Goal: Information Seeking & Learning: Learn about a topic

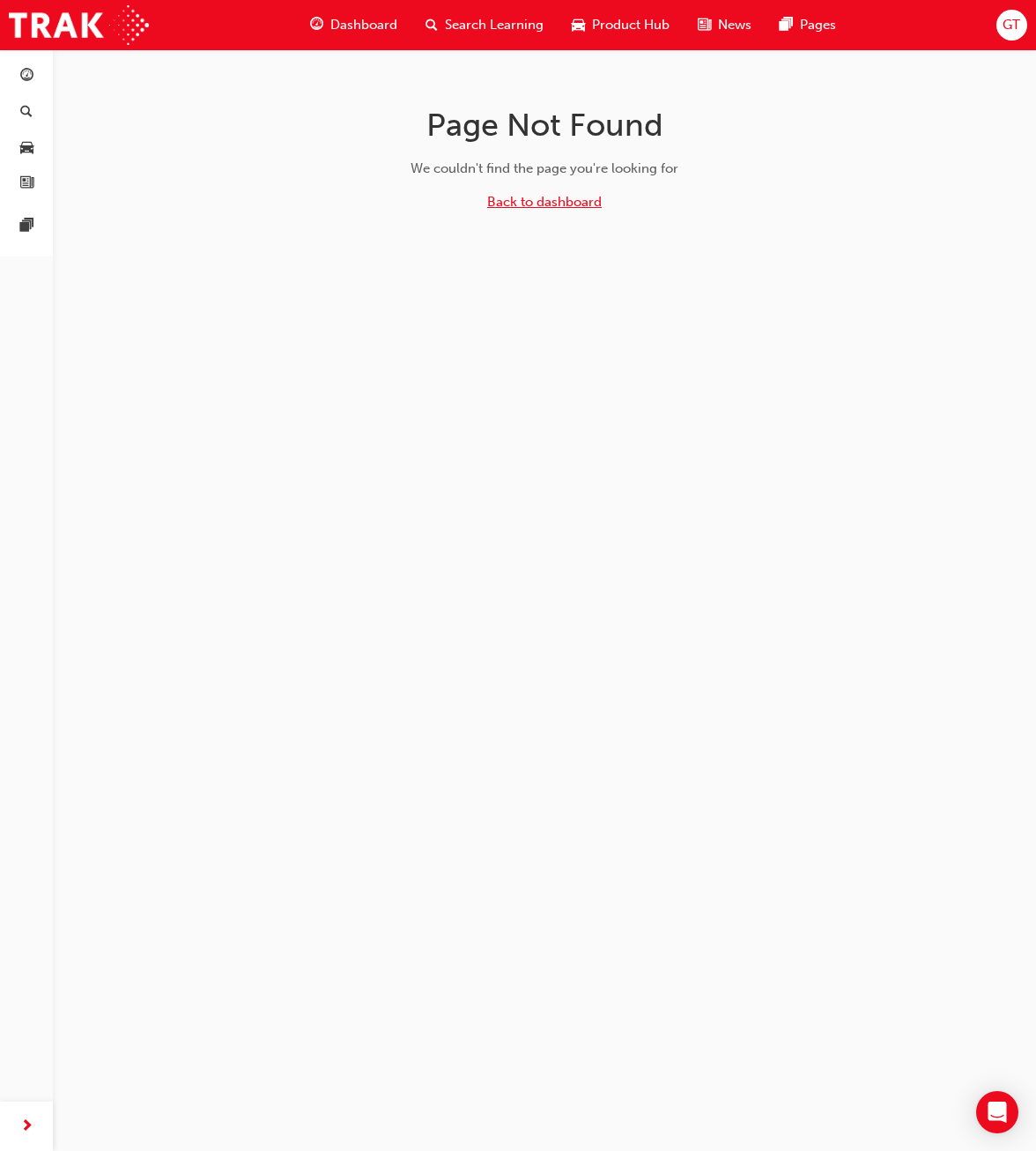
click at [592, 205] on link "Back to dashboard" at bounding box center [544, 201] width 115 height 15
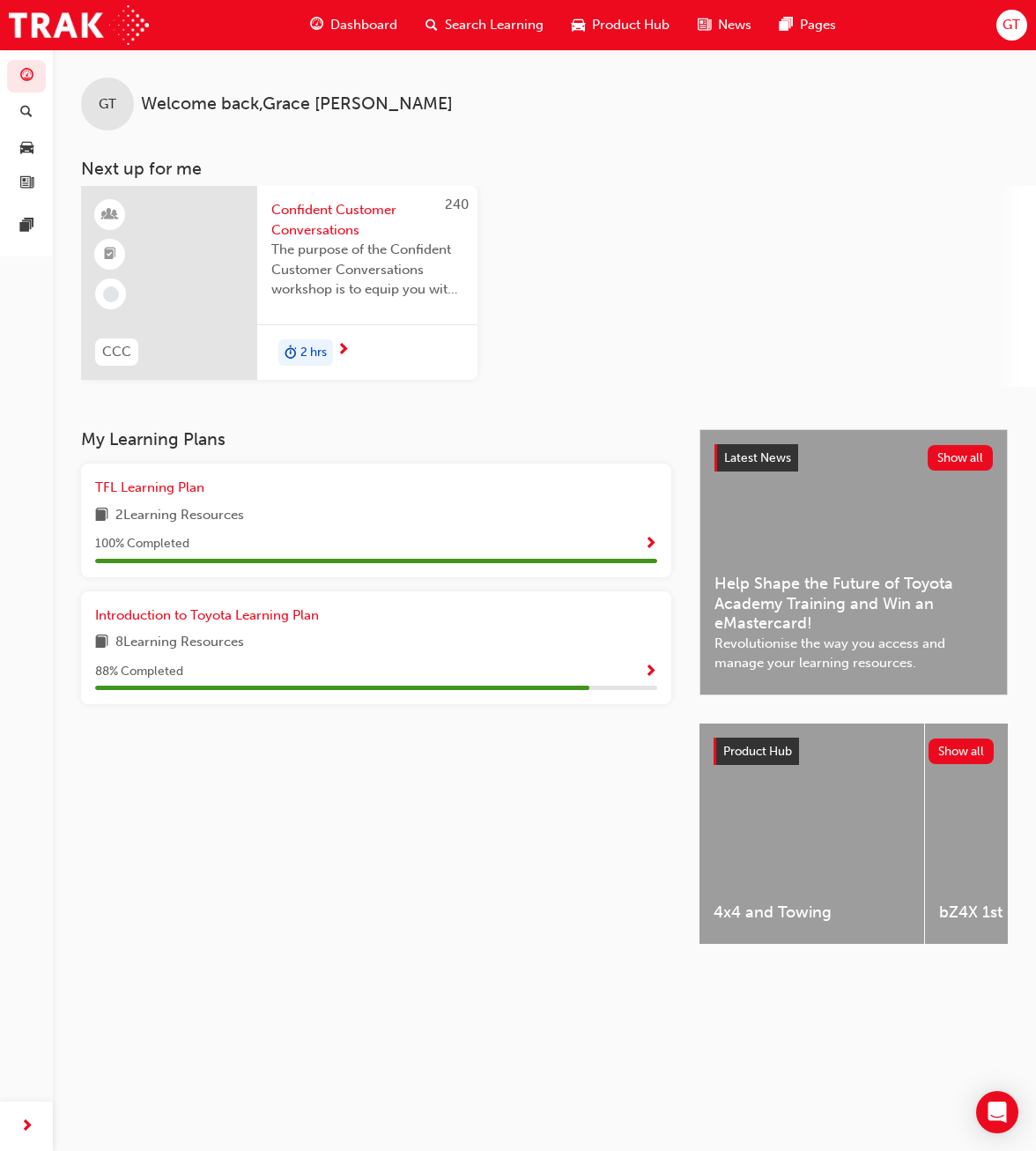
click at [385, 35] on span "Dashboard" at bounding box center [364, 25] width 67 height 20
click at [439, 34] on div "Search Learning" at bounding box center [484, 25] width 146 height 36
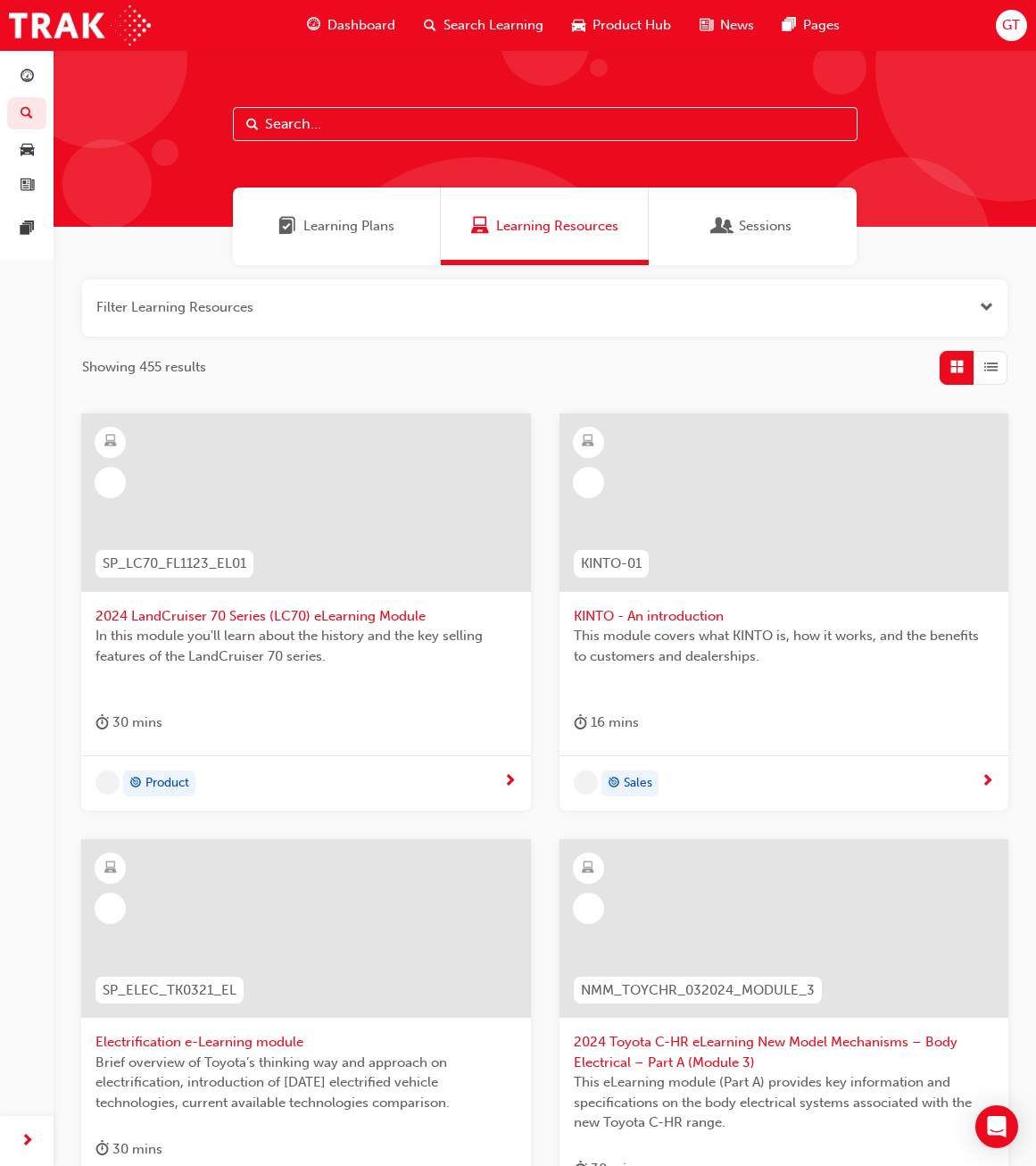
click at [350, 201] on div "Learning Plans" at bounding box center [337, 227] width 208 height 77
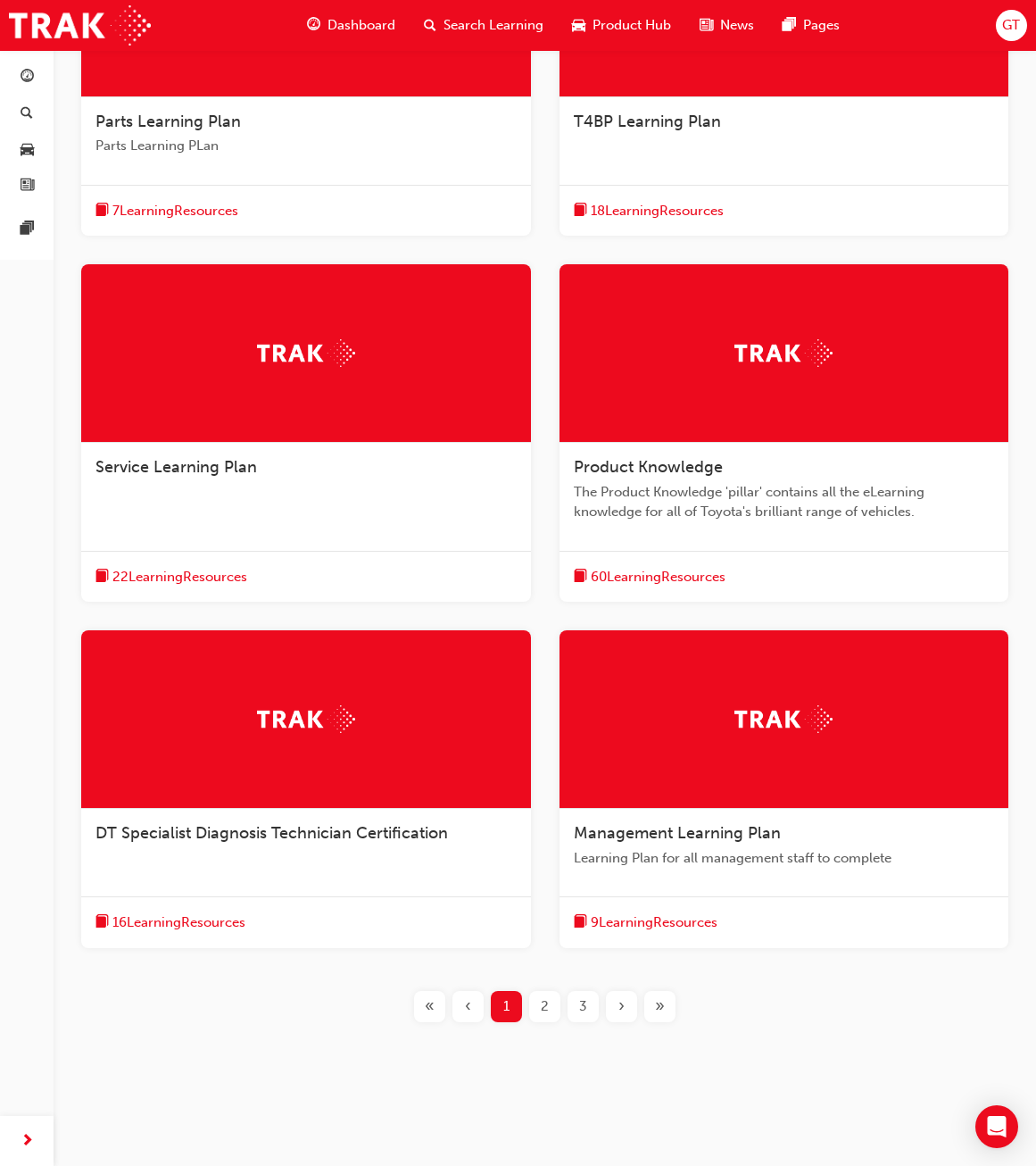
scroll to position [496, 0]
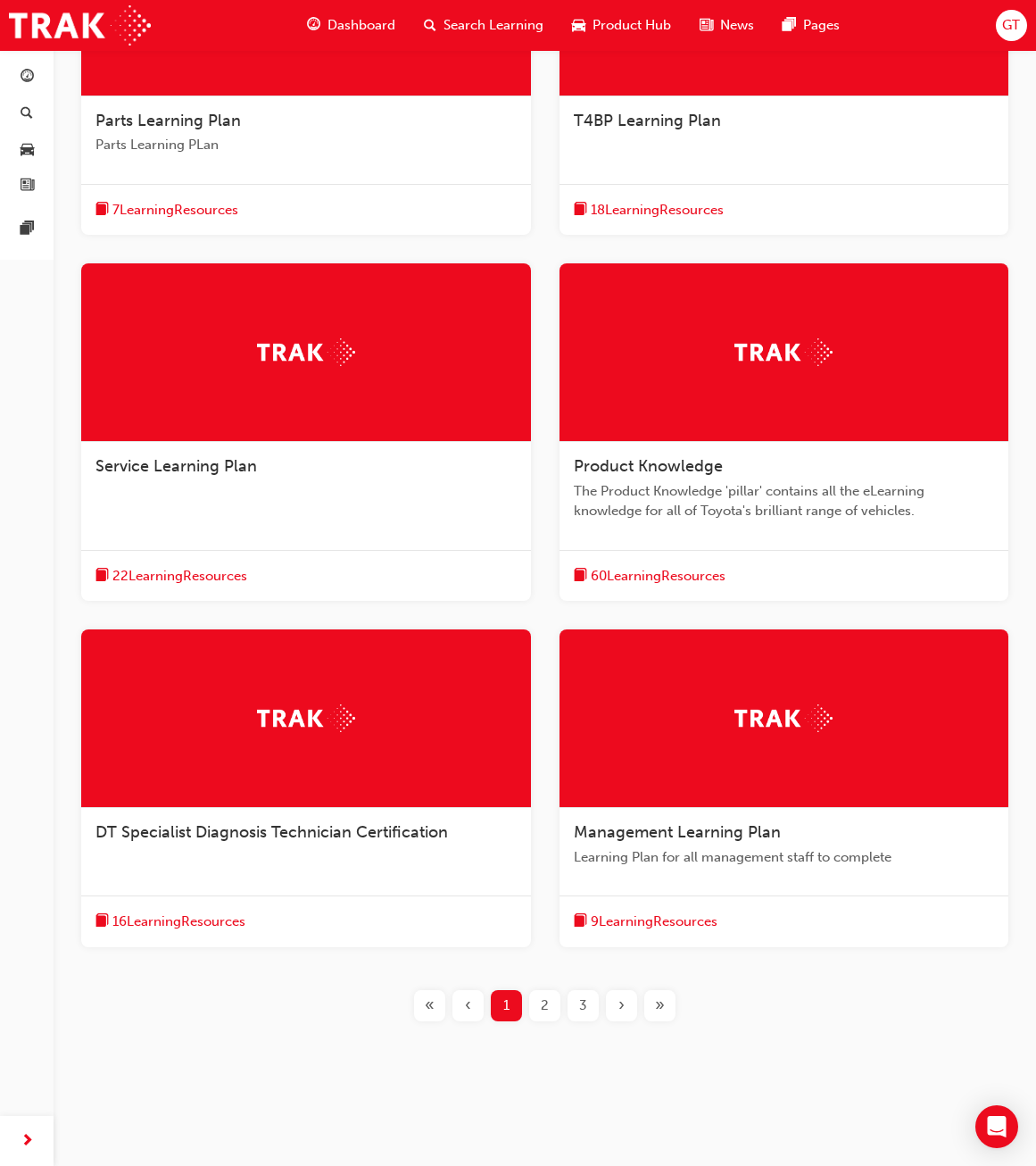
click at [342, 524] on div "Service Learning Plan 22 Learning Resources" at bounding box center [306, 432] width 449 height 337
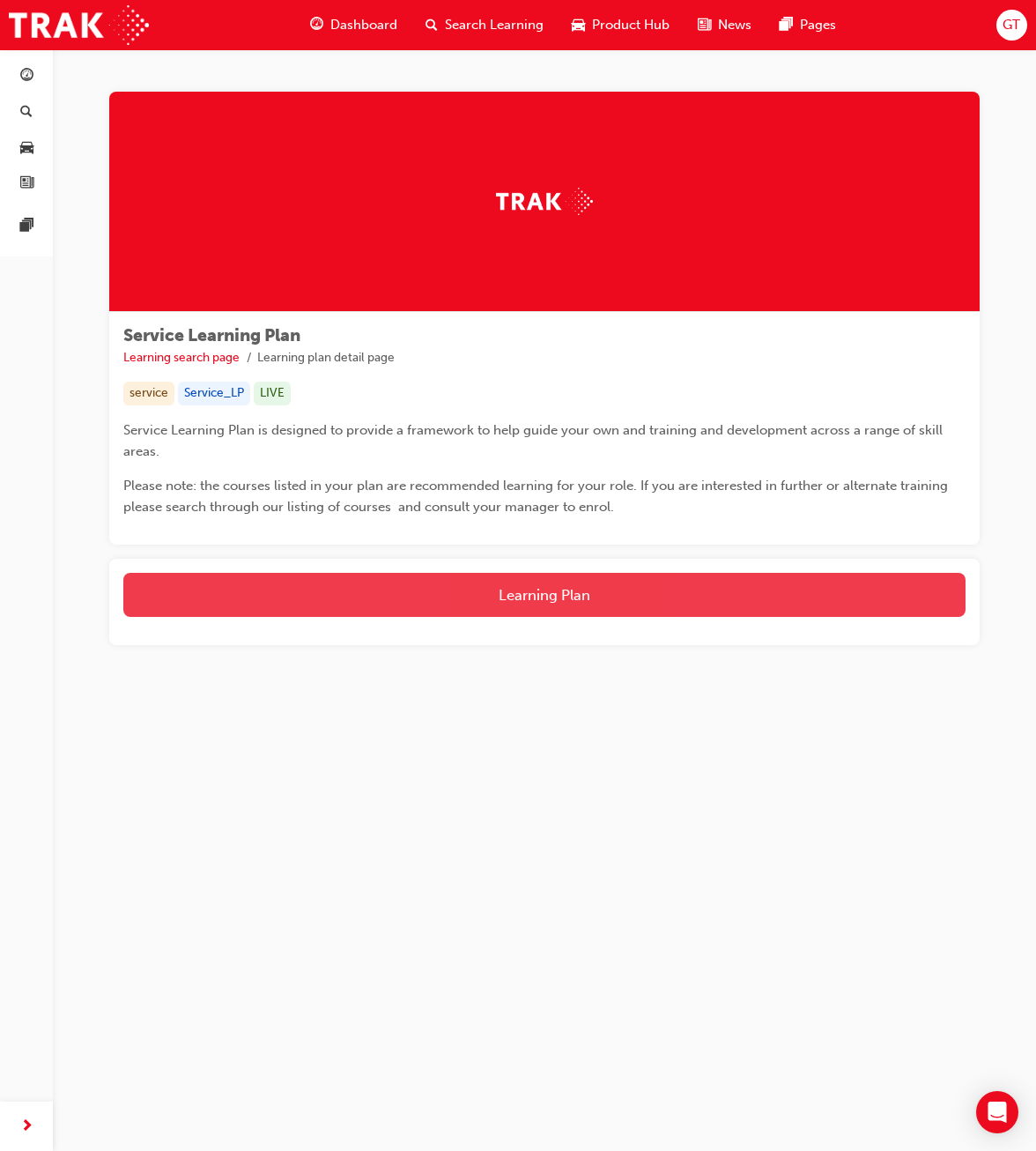
click at [448, 592] on button "Learning Plan" at bounding box center [544, 595] width 842 height 44
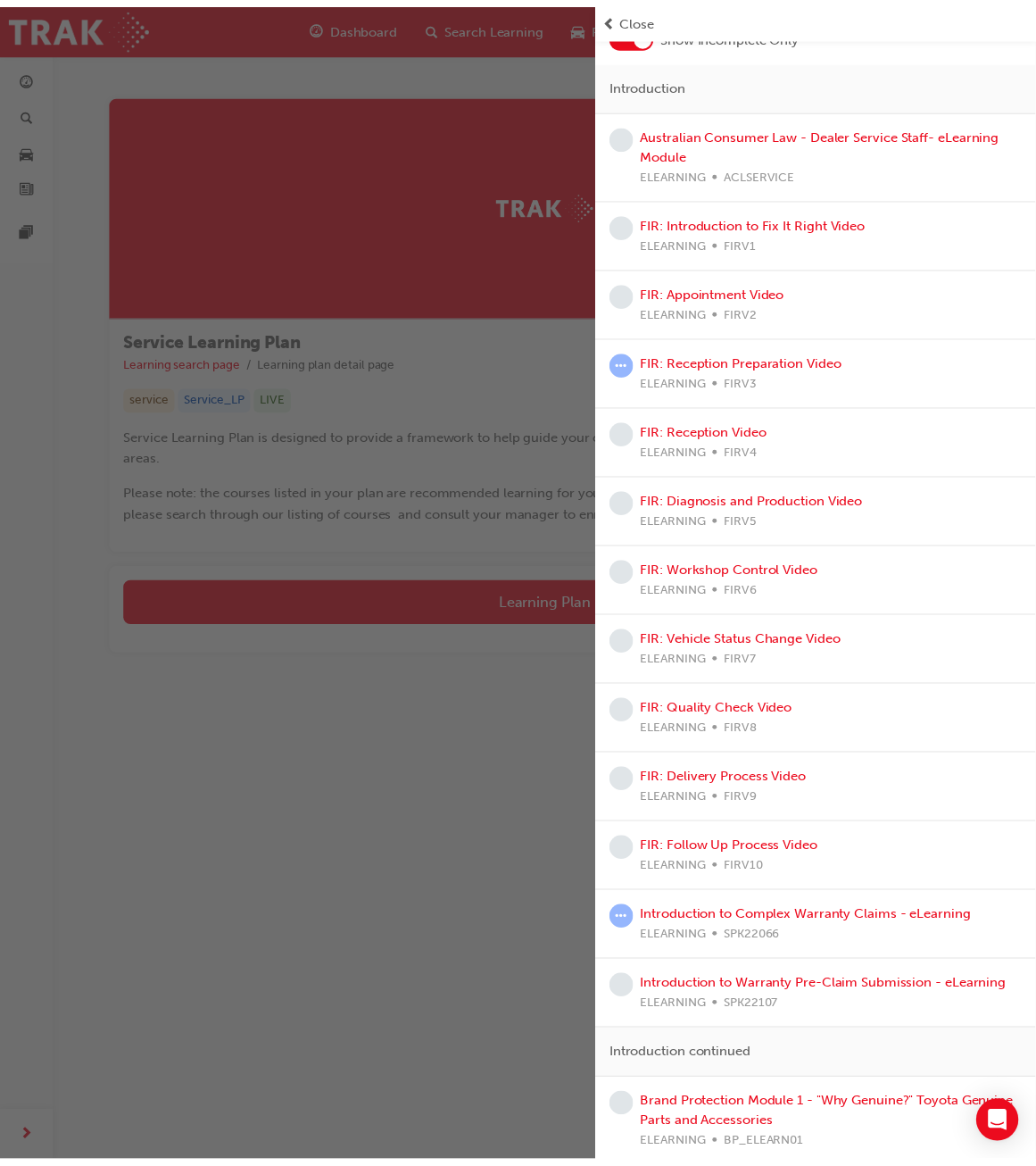
scroll to position [336, 0]
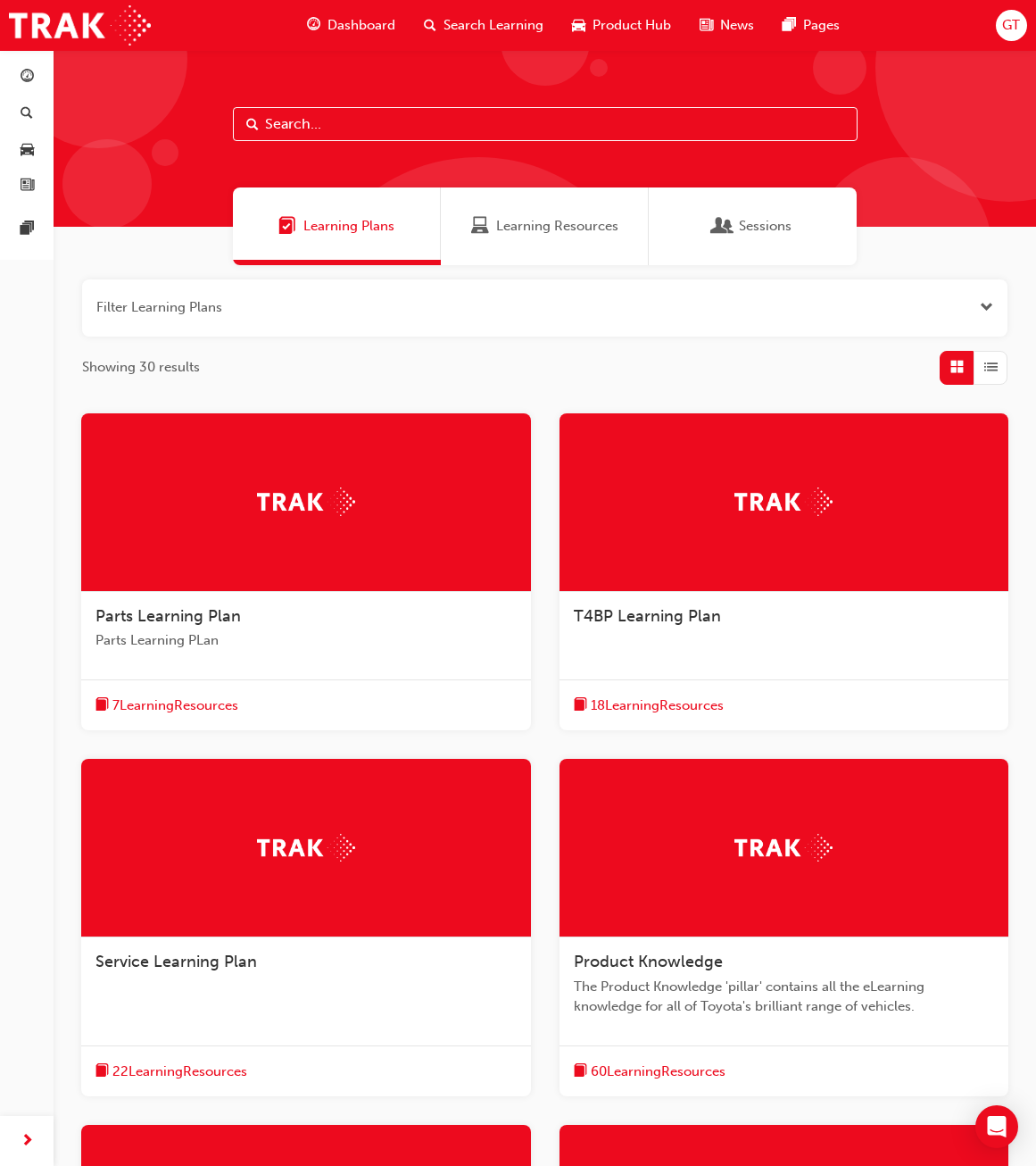
scroll to position [447, 0]
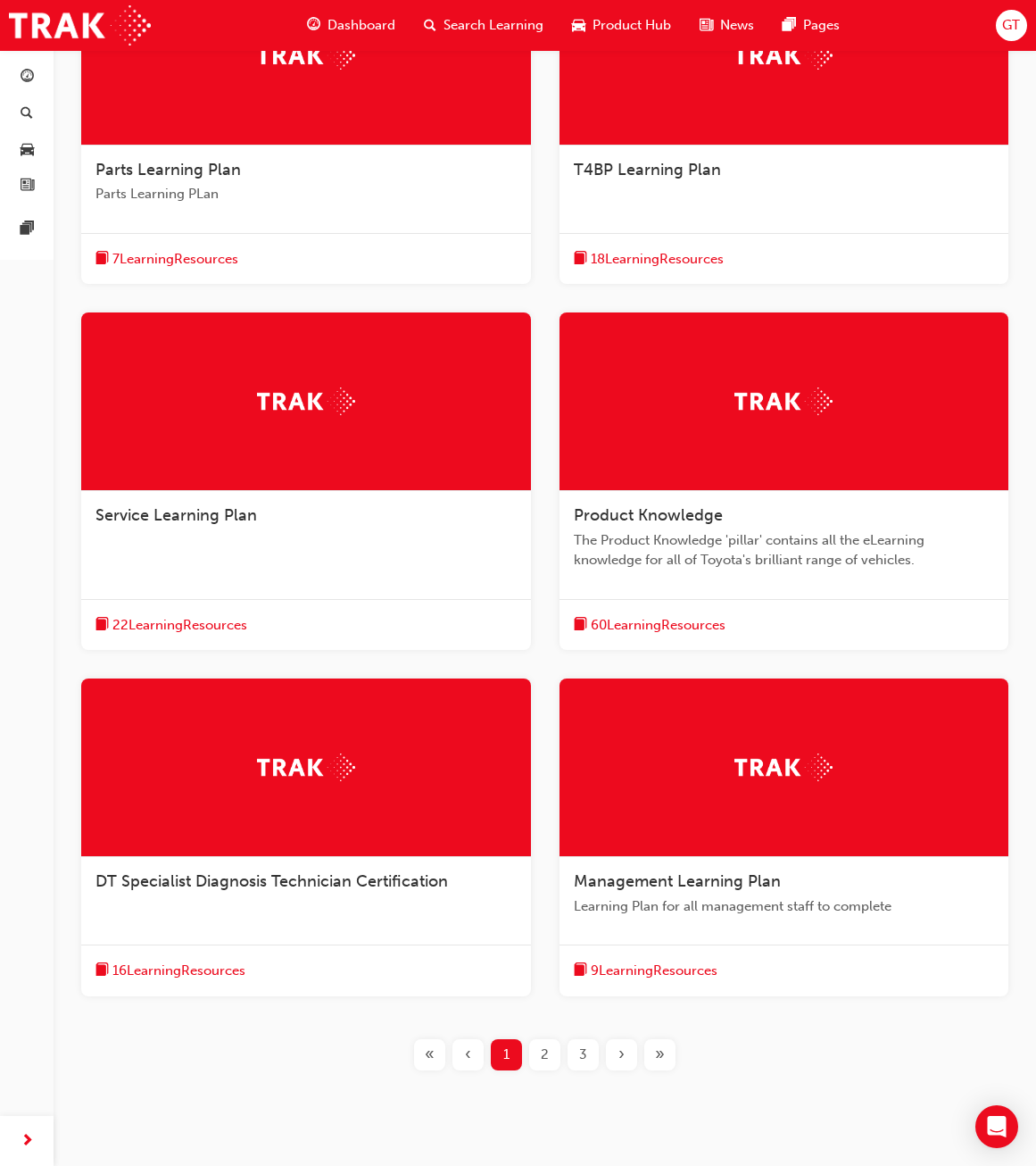
click at [853, 458] on div at bounding box center [785, 402] width 449 height 179
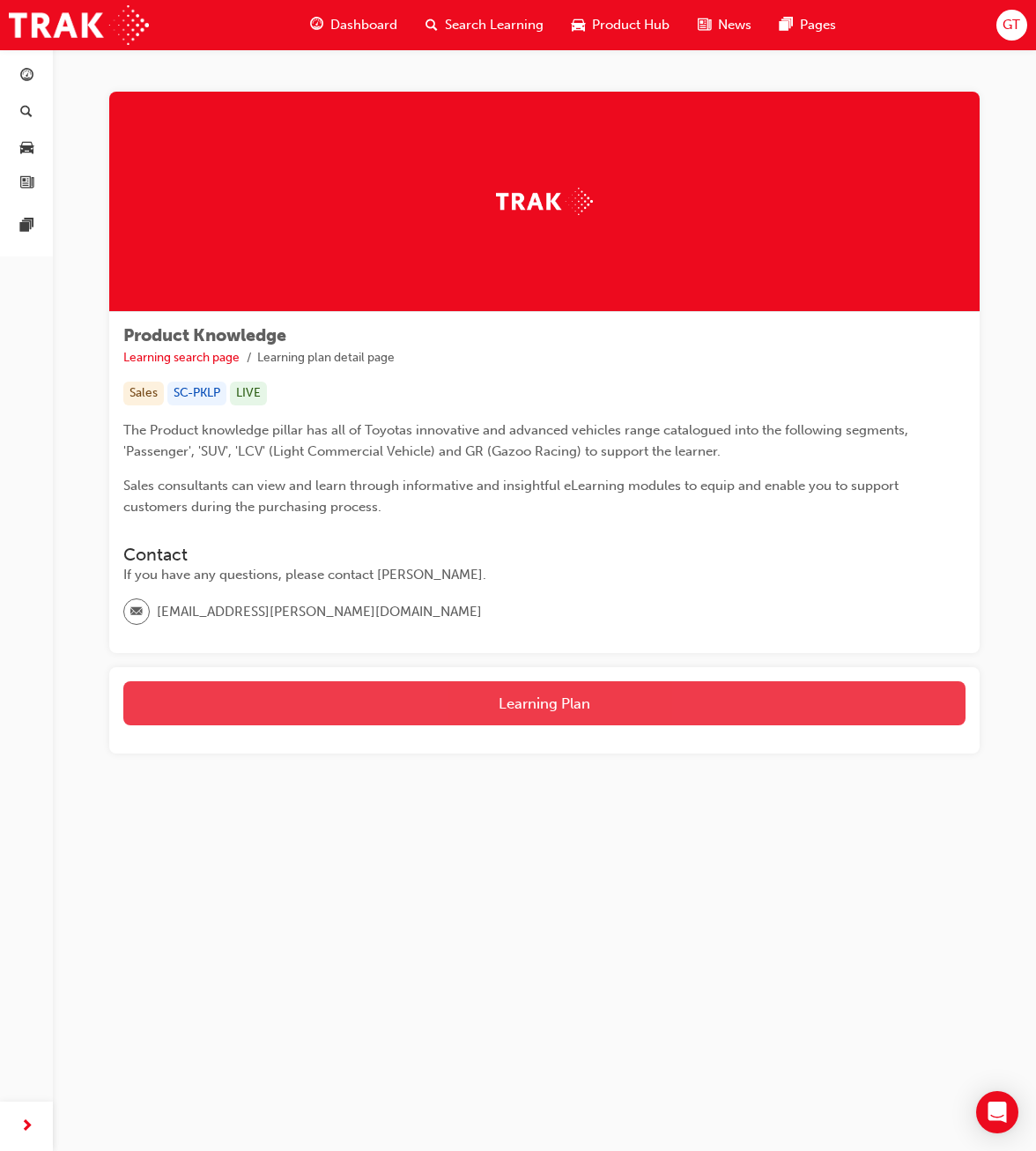
click at [394, 695] on button "Learning Plan" at bounding box center [544, 703] width 842 height 44
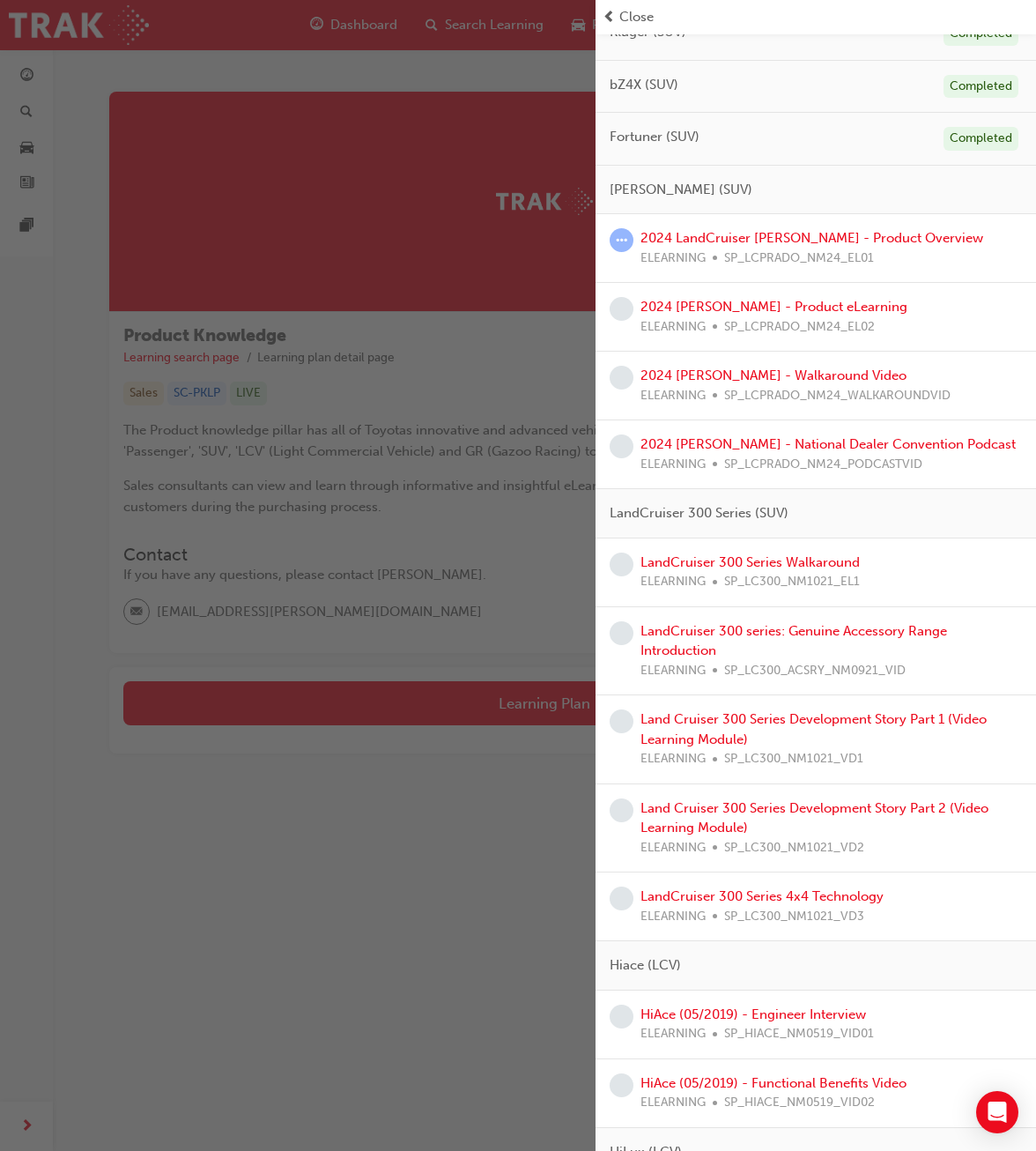
scroll to position [413, 0]
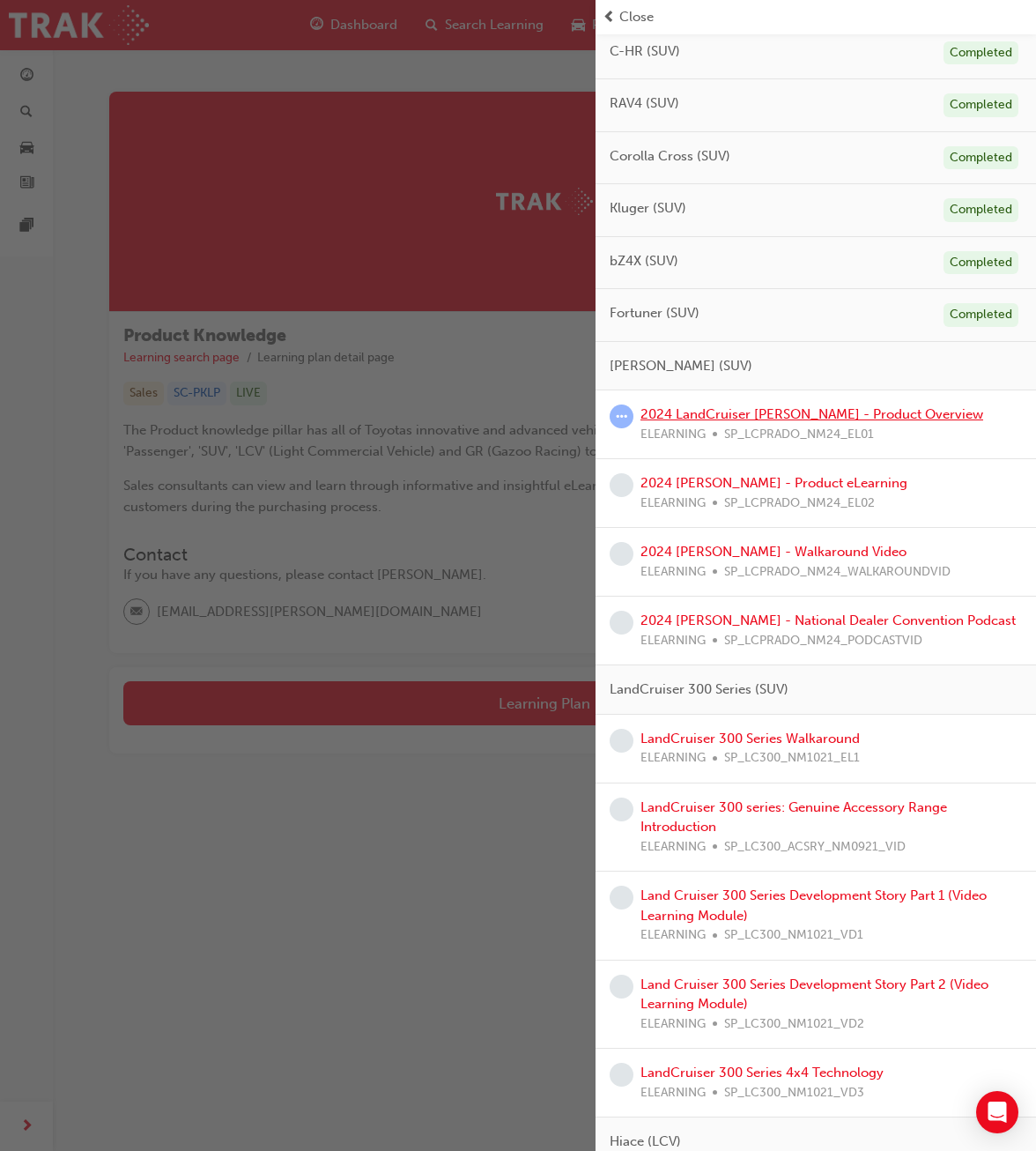
click at [854, 409] on link "2024 LandCruiser [PERSON_NAME] - Product Overview" at bounding box center [812, 414] width 343 height 15
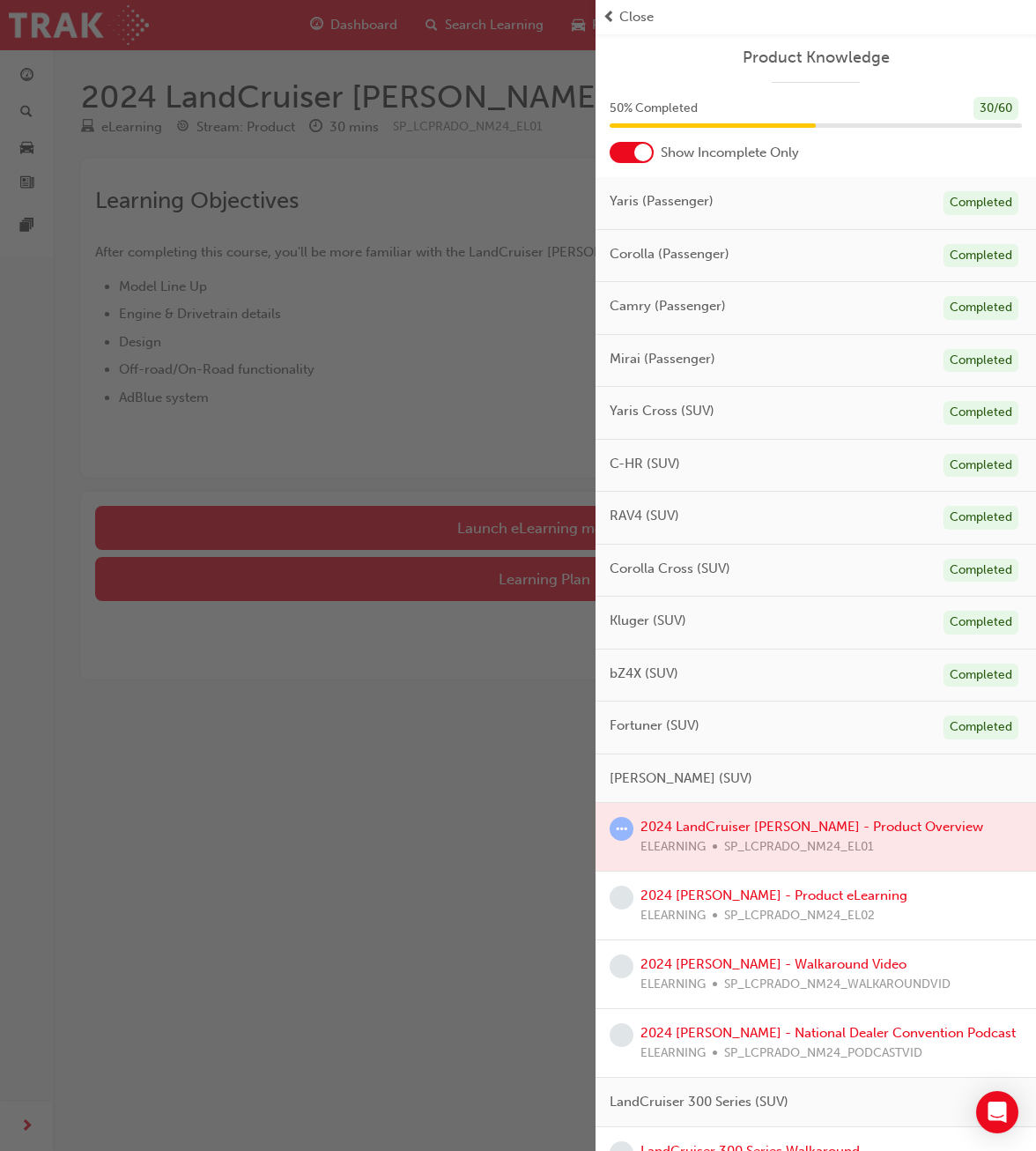
click at [387, 225] on div "button" at bounding box center [297, 576] width 595 height 1151
click at [634, 15] on span "Close" at bounding box center [636, 17] width 35 height 20
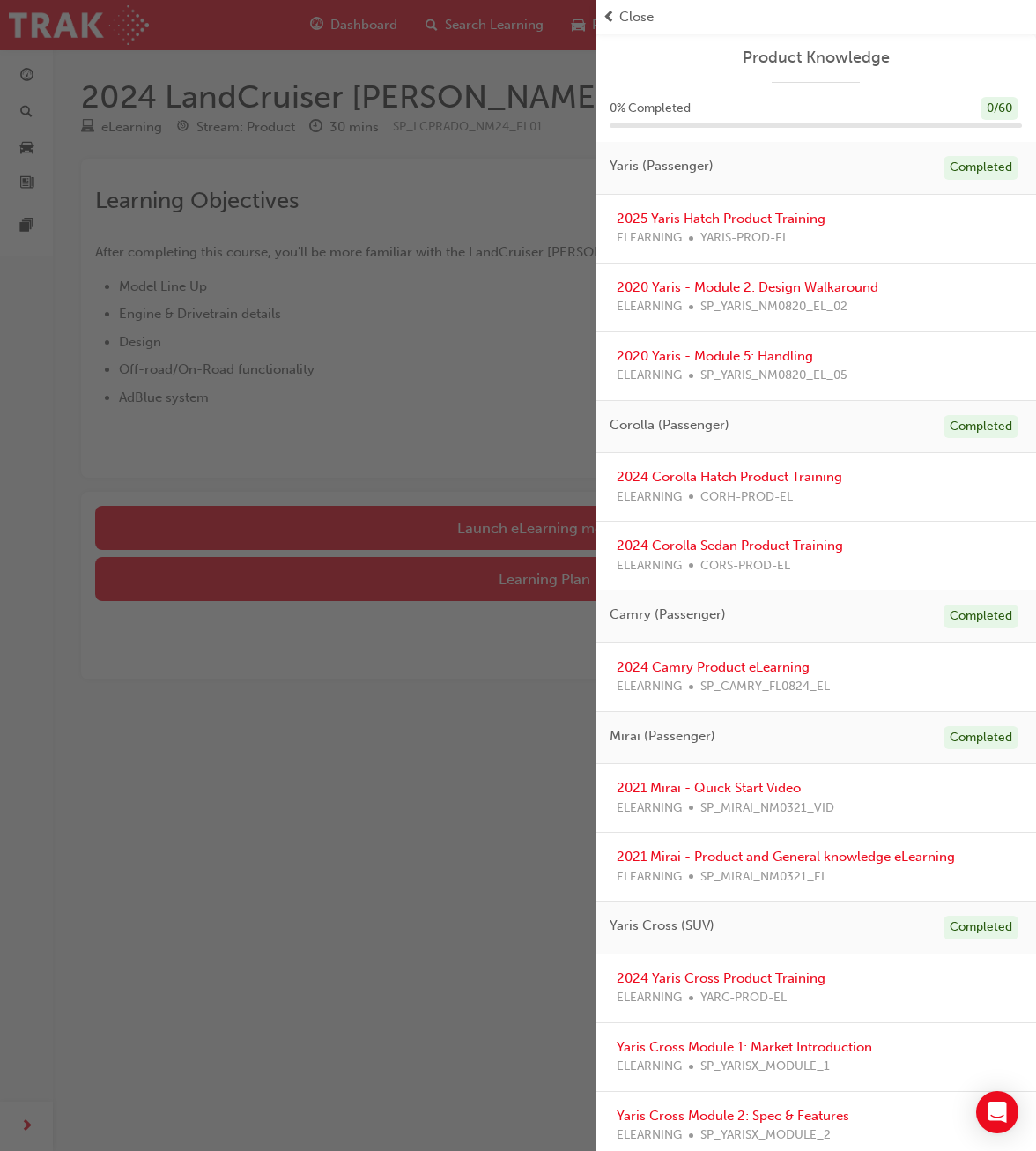
drag, startPoint x: 398, startPoint y: 479, endPoint x: 456, endPoint y: 425, distance: 79.2
click at [399, 478] on div "button" at bounding box center [297, 576] width 595 height 1151
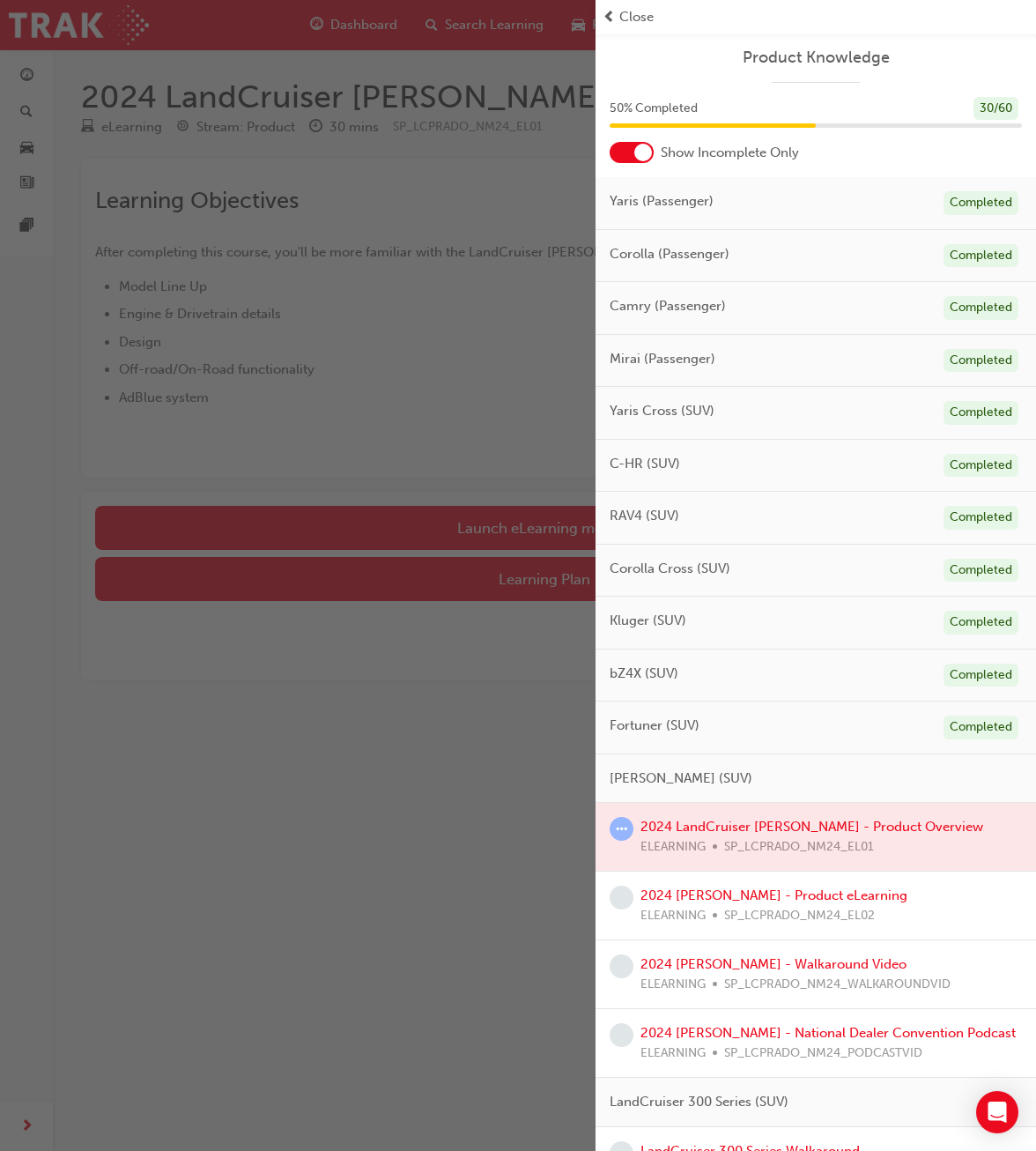
click at [613, 21] on span "prev-icon" at bounding box center [609, 17] width 14 height 20
click at [627, 15] on span "Close" at bounding box center [636, 17] width 35 height 20
click at [413, 205] on div "button" at bounding box center [297, 576] width 595 height 1151
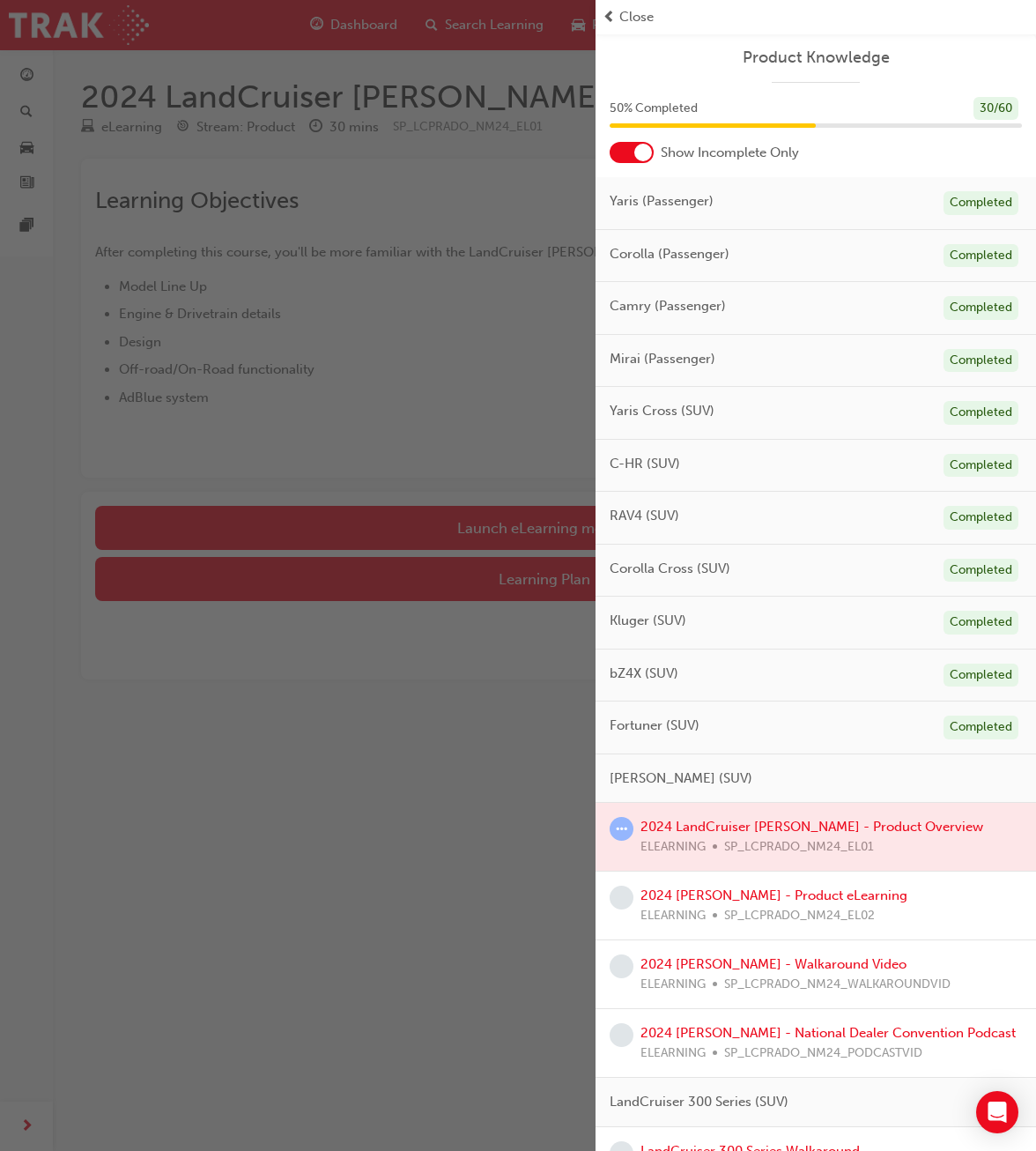
drag, startPoint x: 413, startPoint y: 205, endPoint x: 409, endPoint y: 97, distance: 108.1
click at [413, 205] on div "button" at bounding box center [297, 576] width 595 height 1151
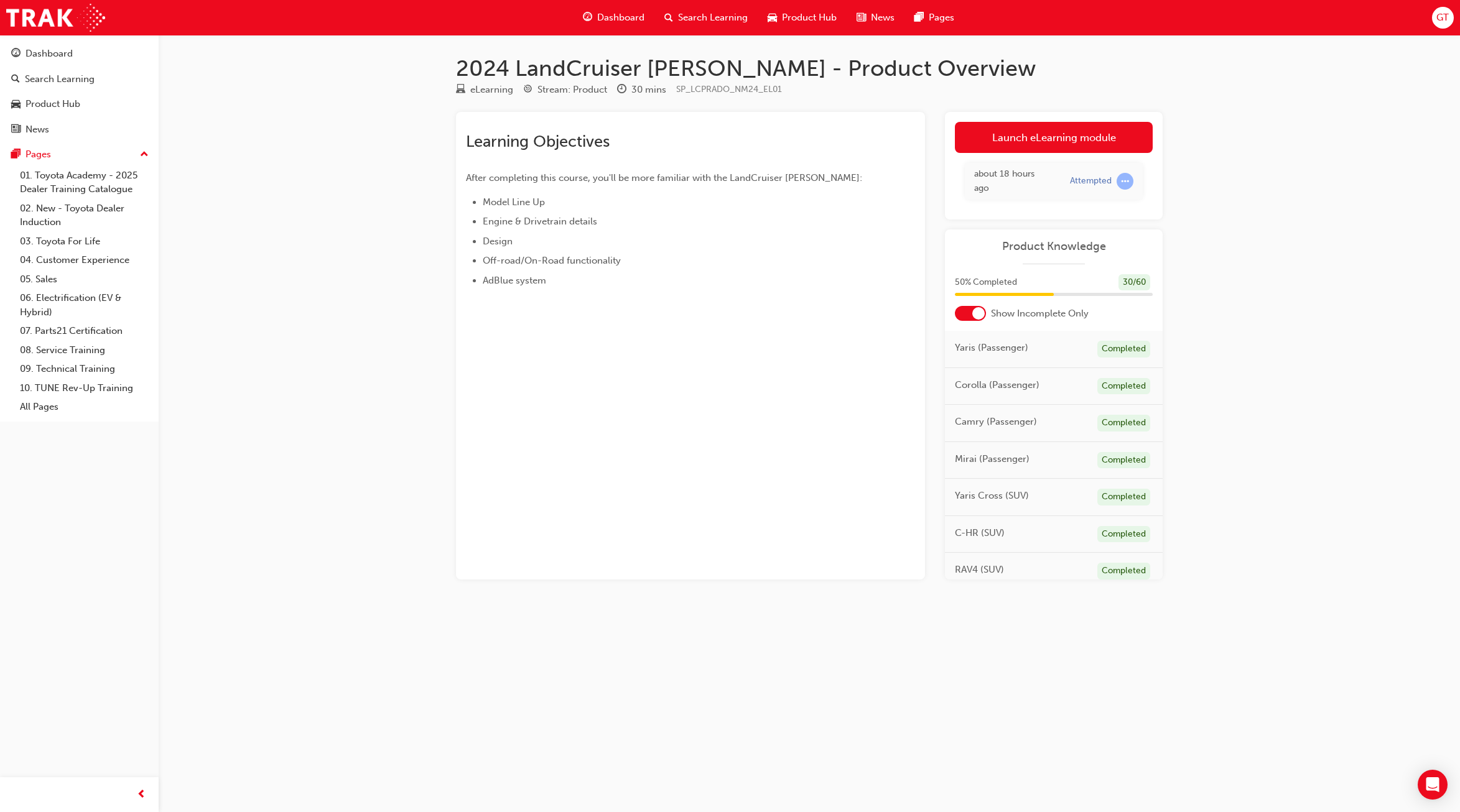
drag, startPoint x: 1031, startPoint y: 135, endPoint x: 1023, endPoint y: 138, distance: 8.5
click at [721, 134] on link "Launch eLearning module" at bounding box center [1054, 137] width 198 height 31
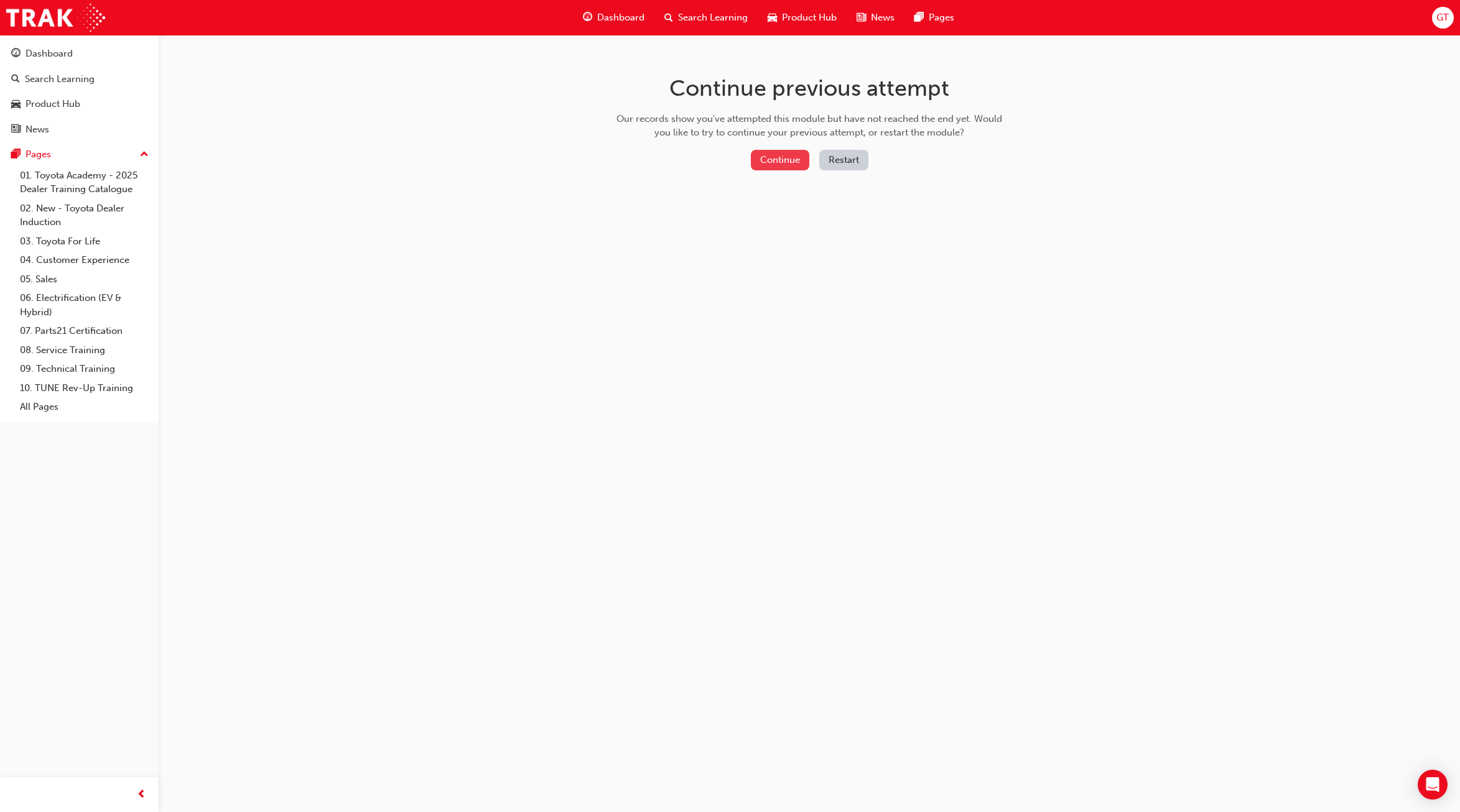
click at [721, 160] on button "Continue" at bounding box center [780, 160] width 58 height 21
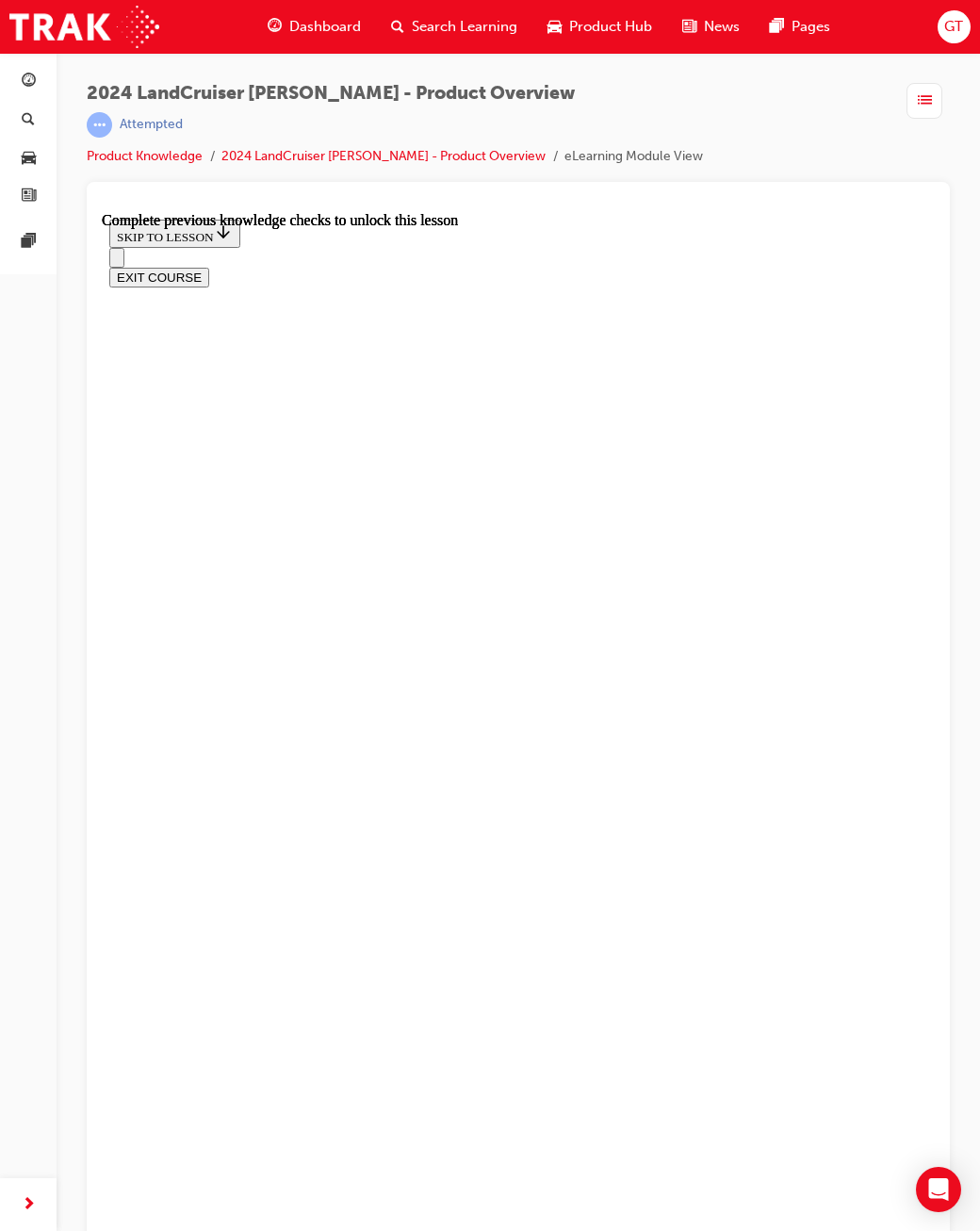
scroll to position [21, 0]
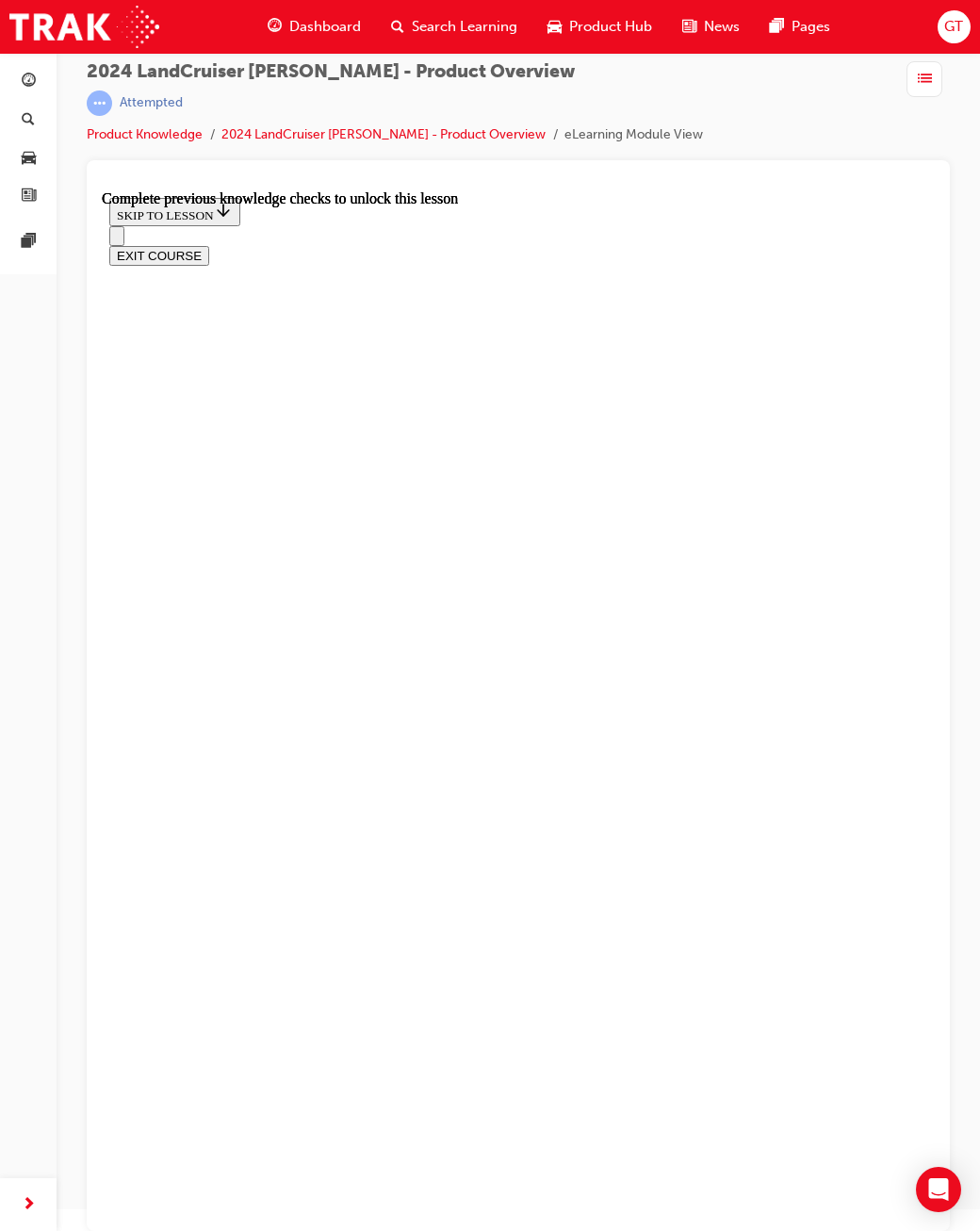
drag, startPoint x: 341, startPoint y: 525, endPoint x: 435, endPoint y: 587, distance: 112.6
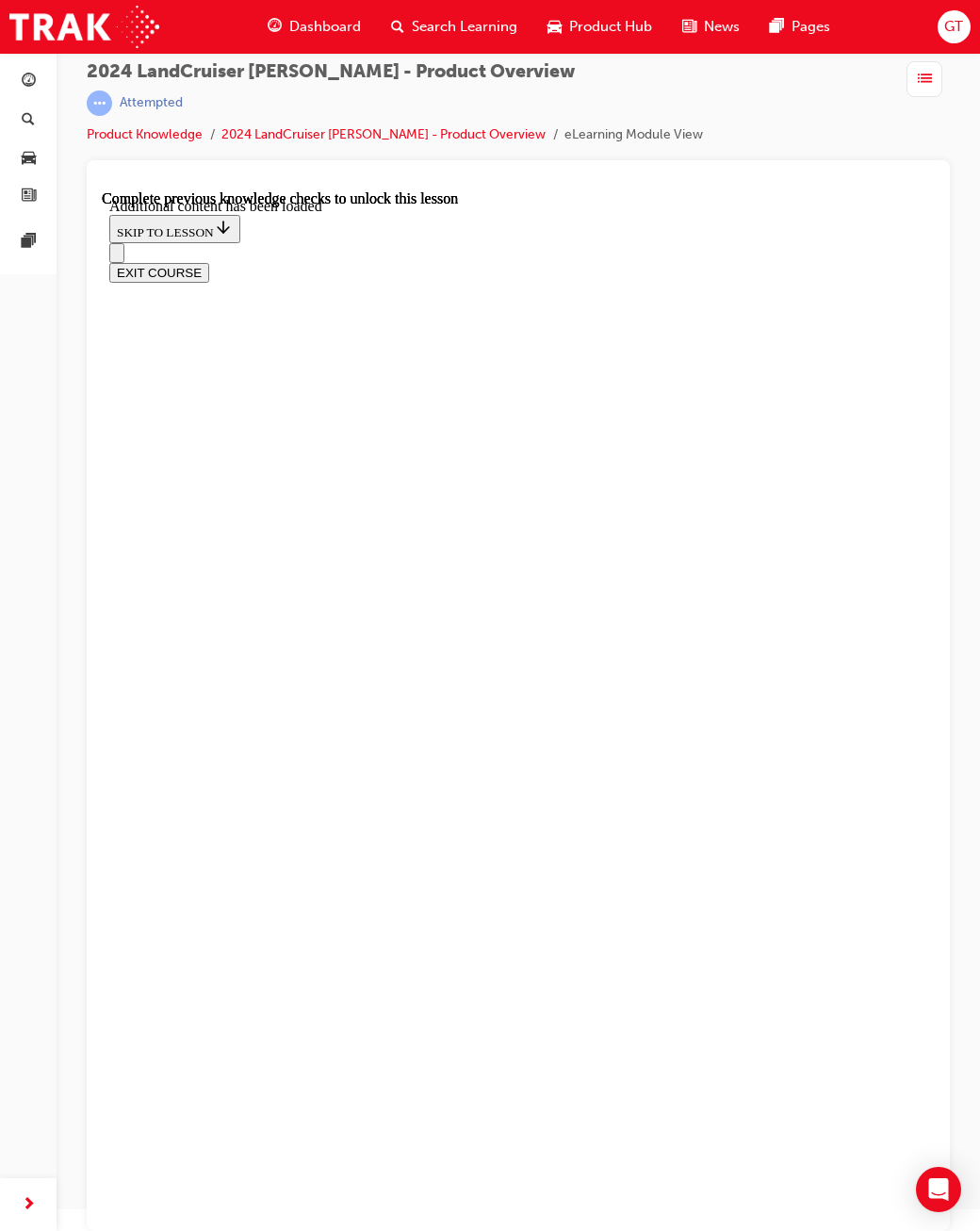
radio input "true"
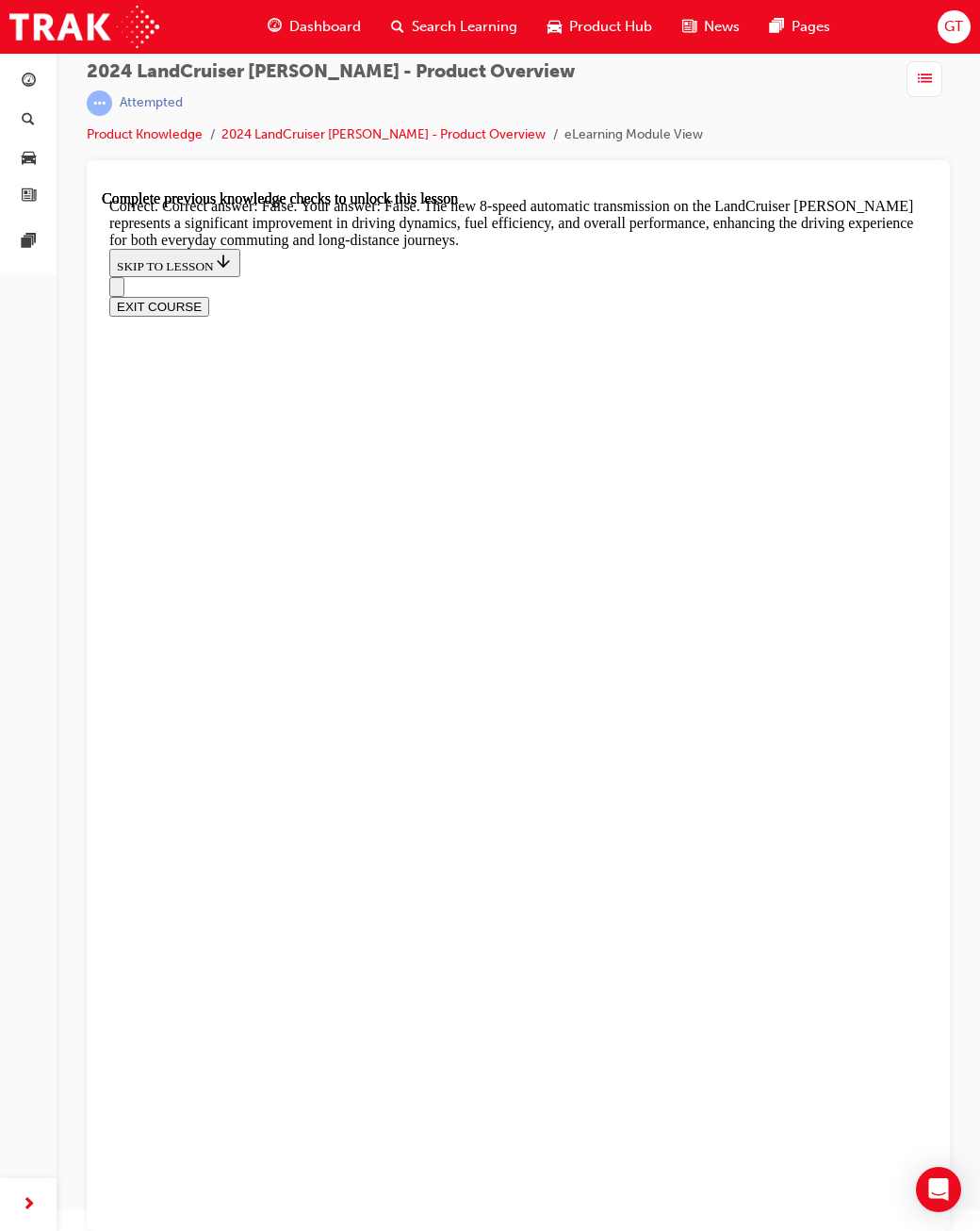
scroll to position [4868, 0]
radio input "true"
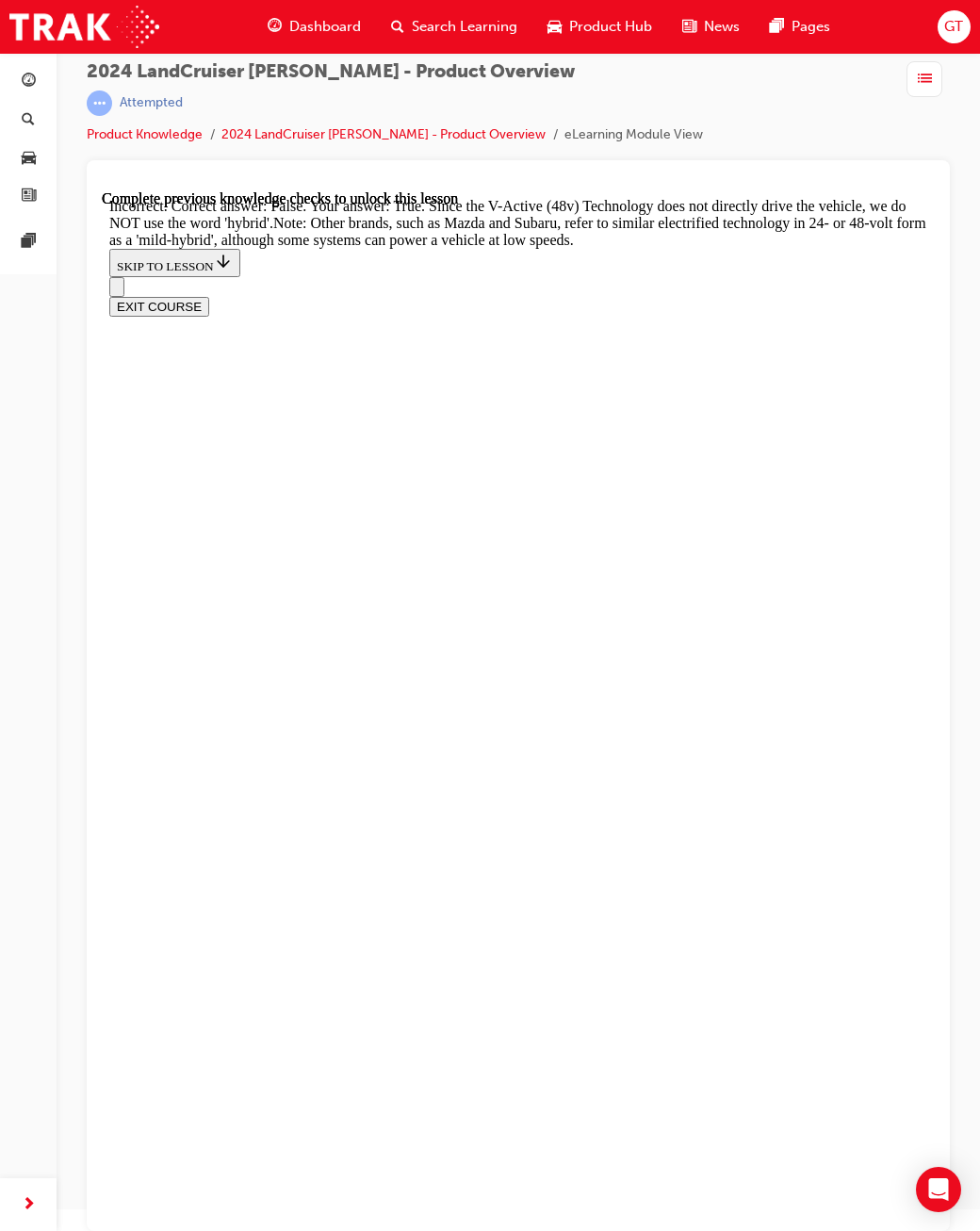
scroll to position [5338, 0]
radio input "true"
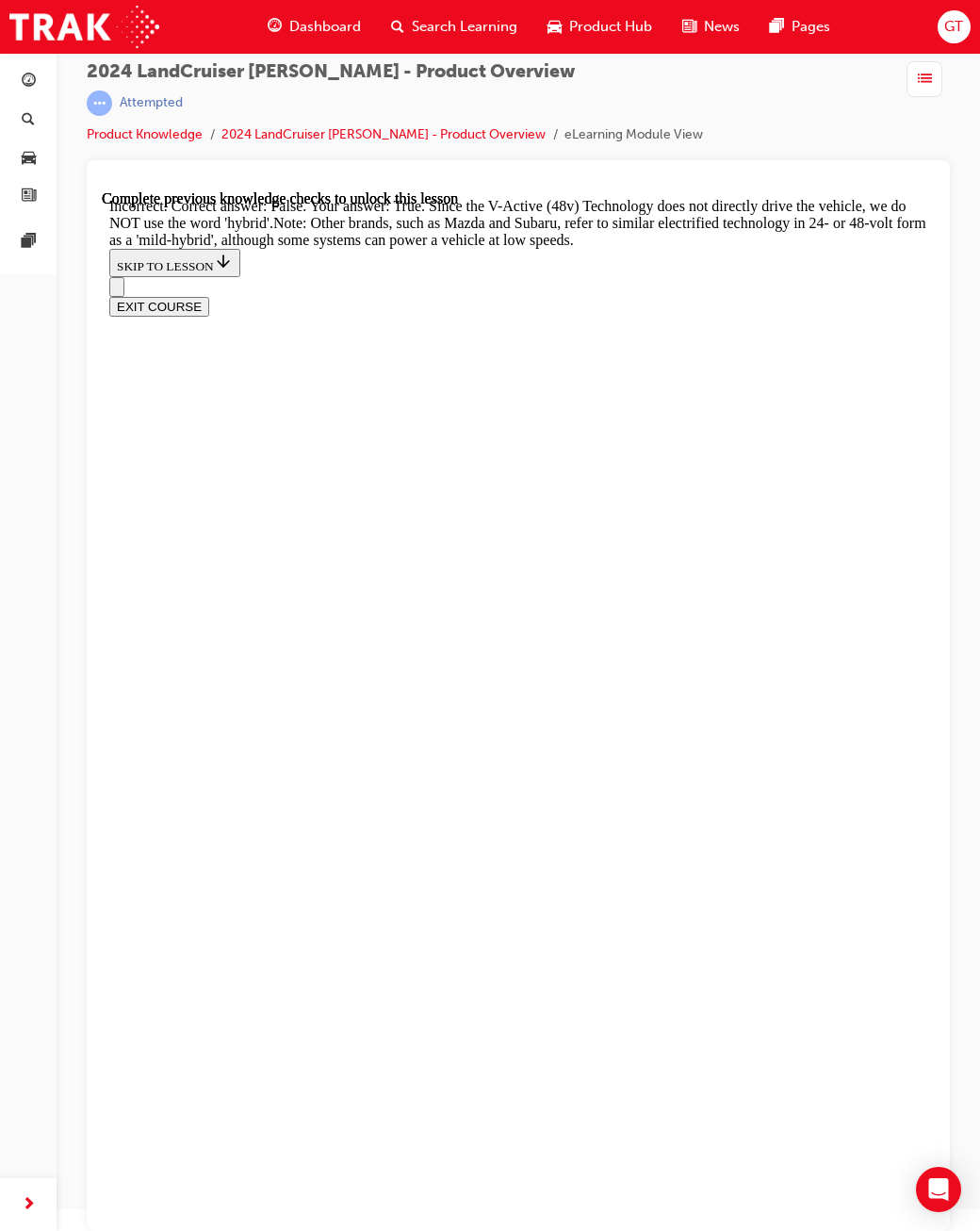
drag, startPoint x: 315, startPoint y: 814, endPoint x: 335, endPoint y: 821, distance: 21.2
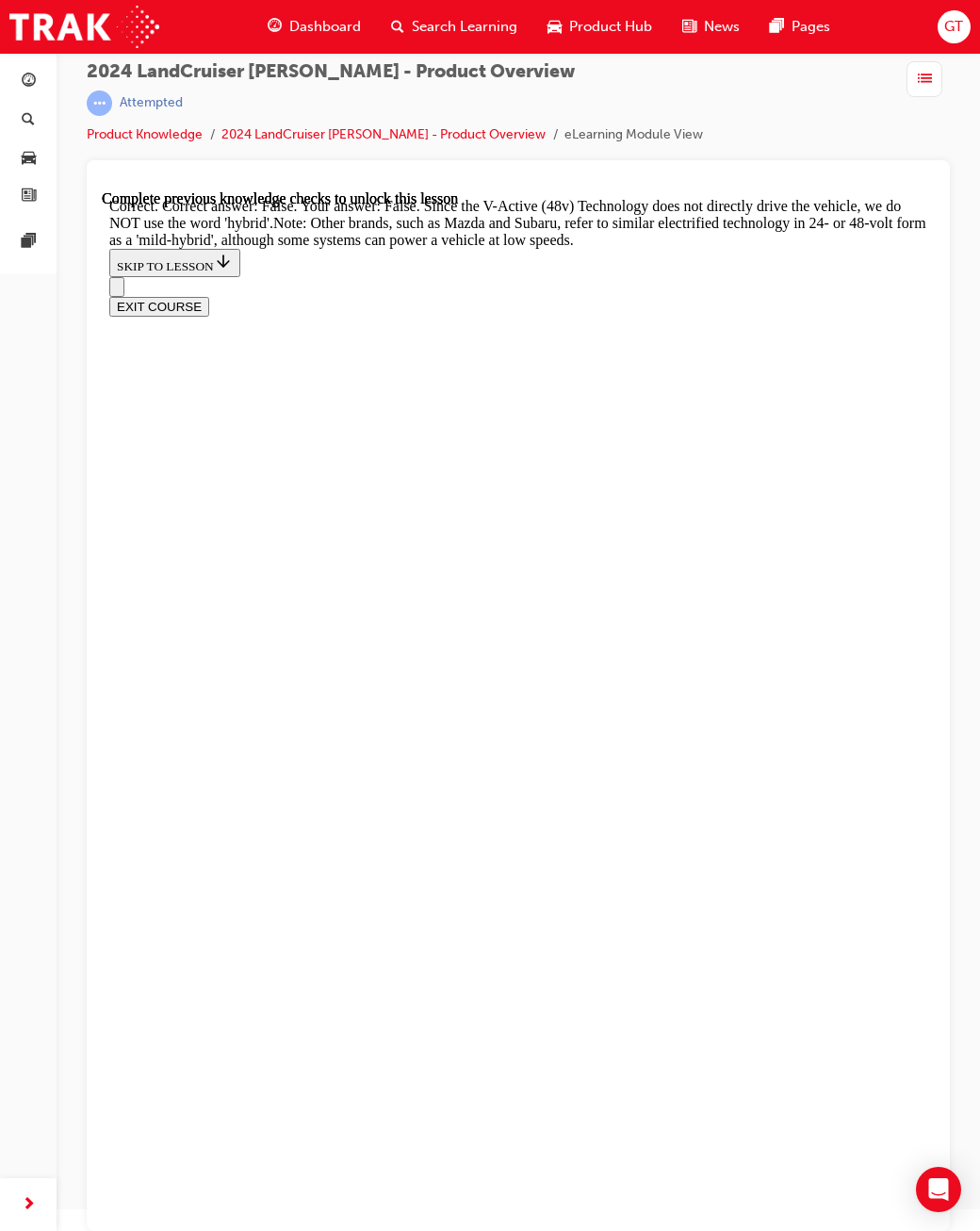
radio input "true"
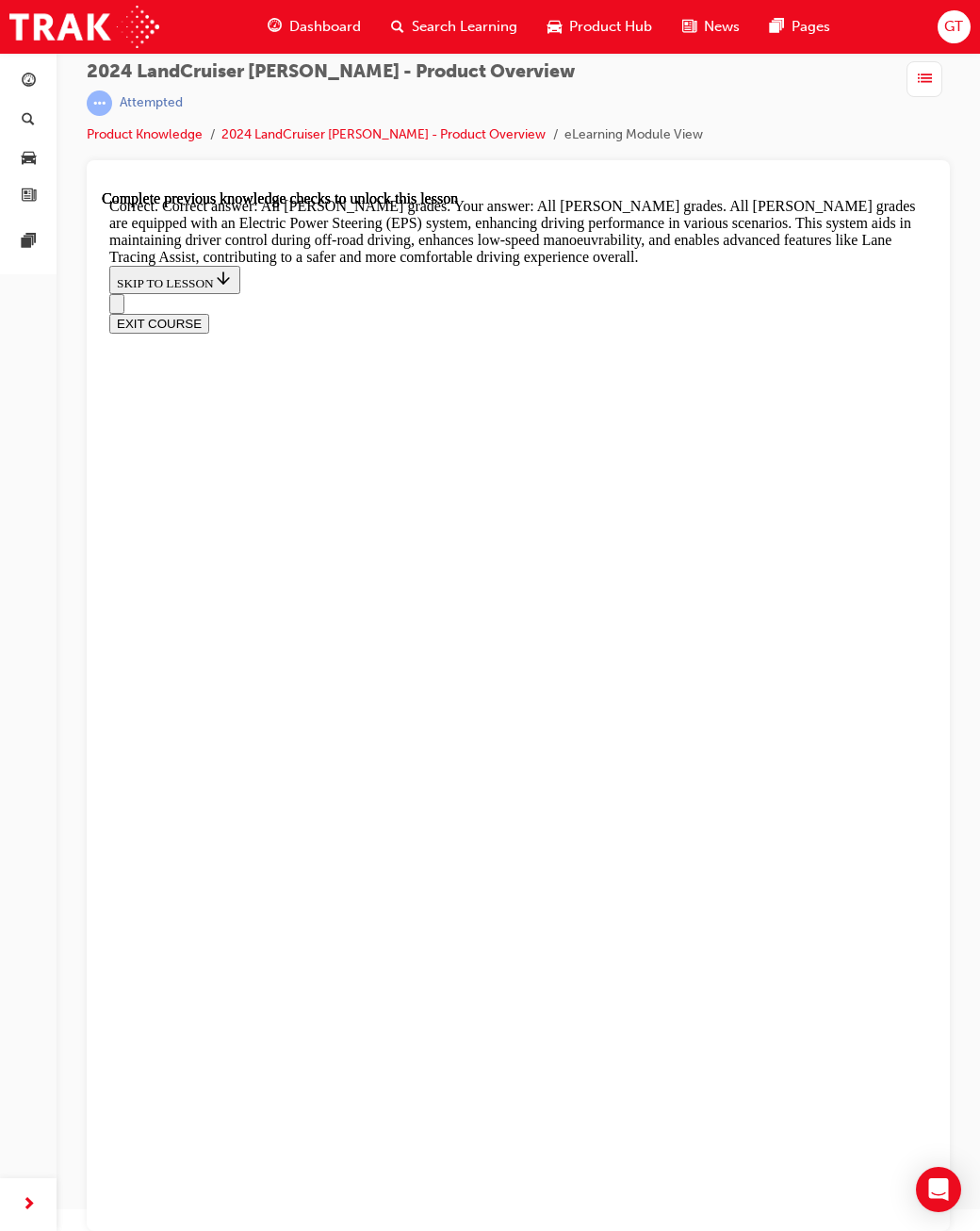
scroll to position [6040, 0]
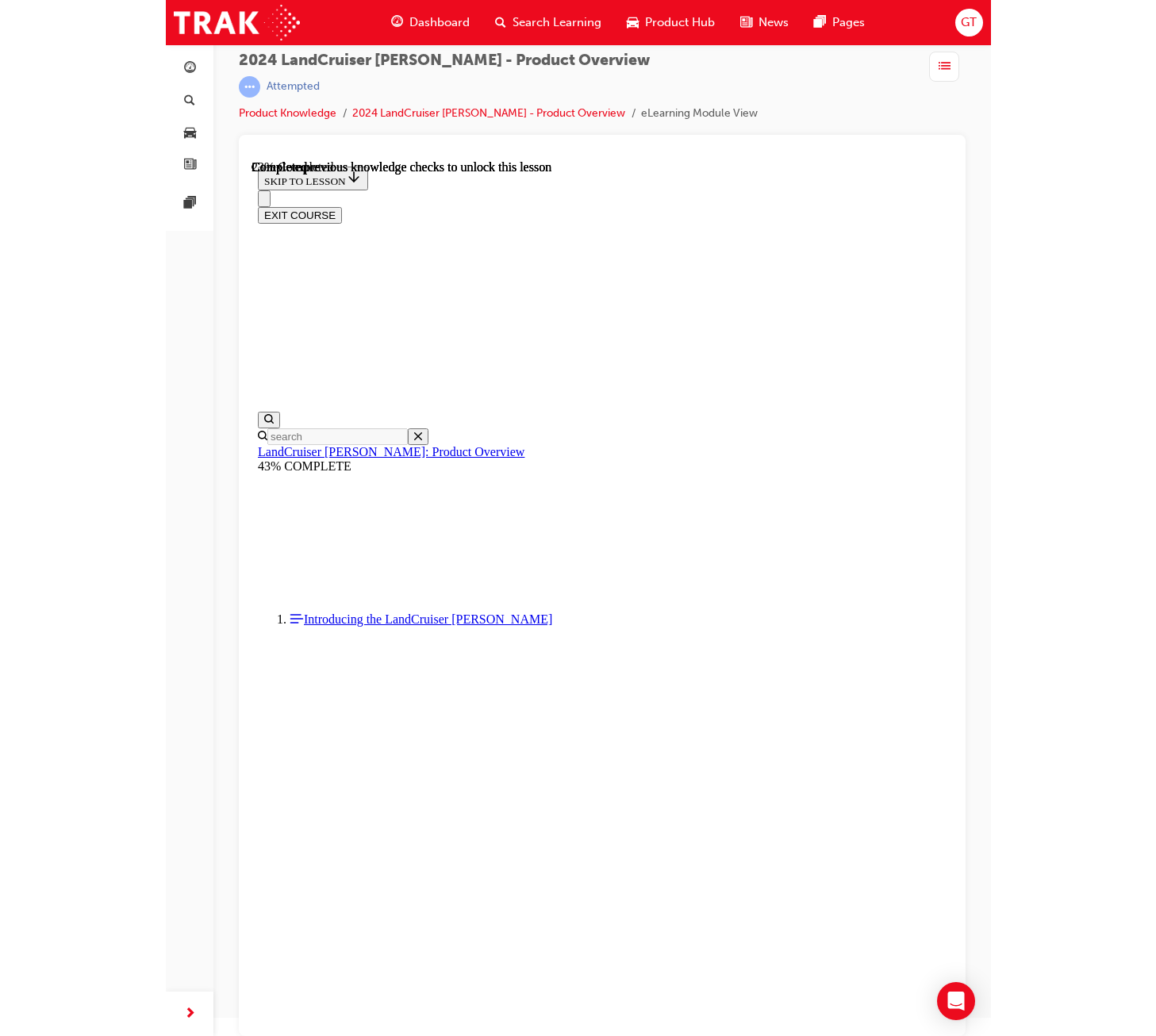
scroll to position [0, 0]
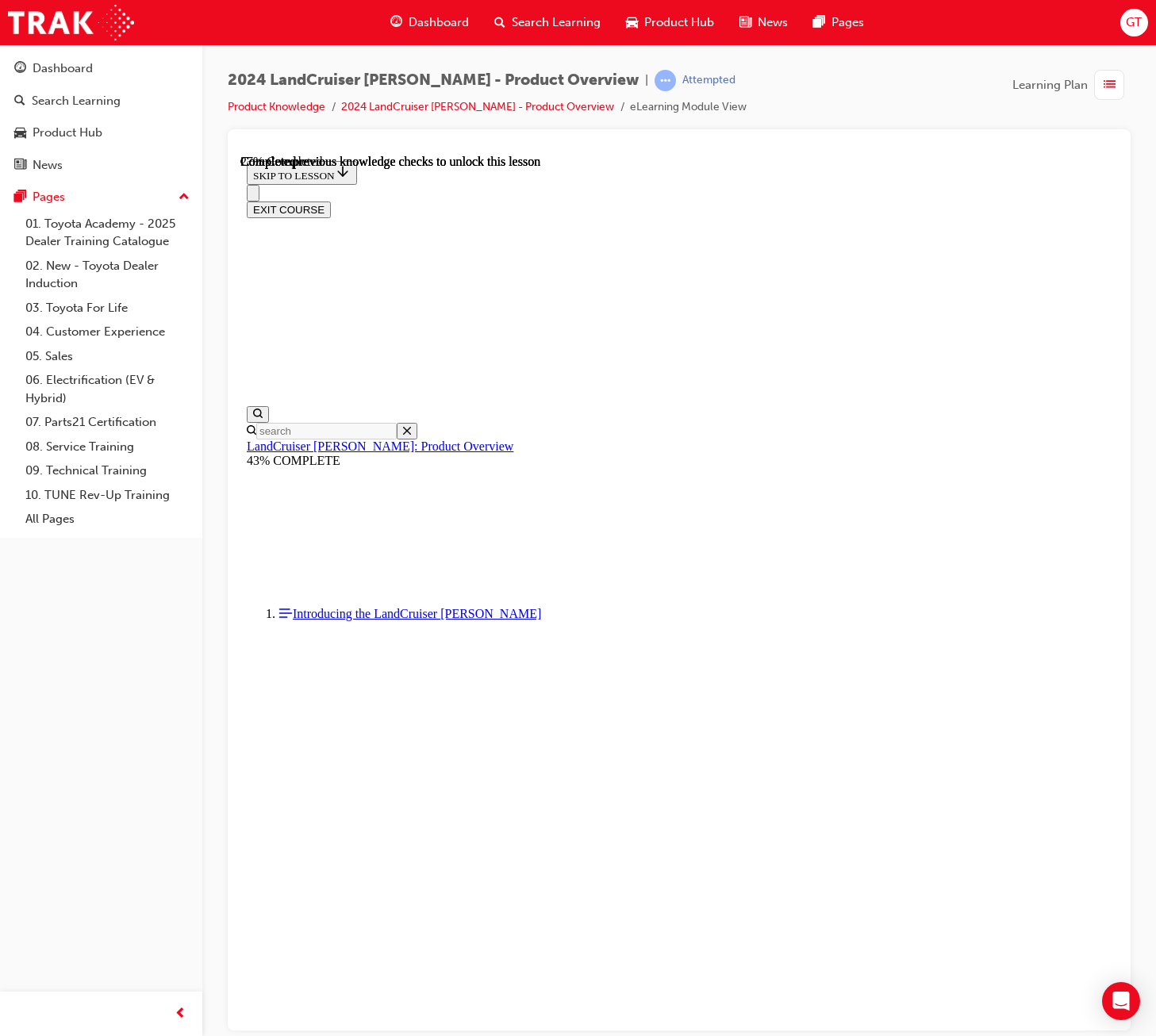
click at [151, 1015] on div at bounding box center [101, 1013] width 202 height 44
click at [192, 1011] on div "button" at bounding box center [180, 1013] width 32 height 32
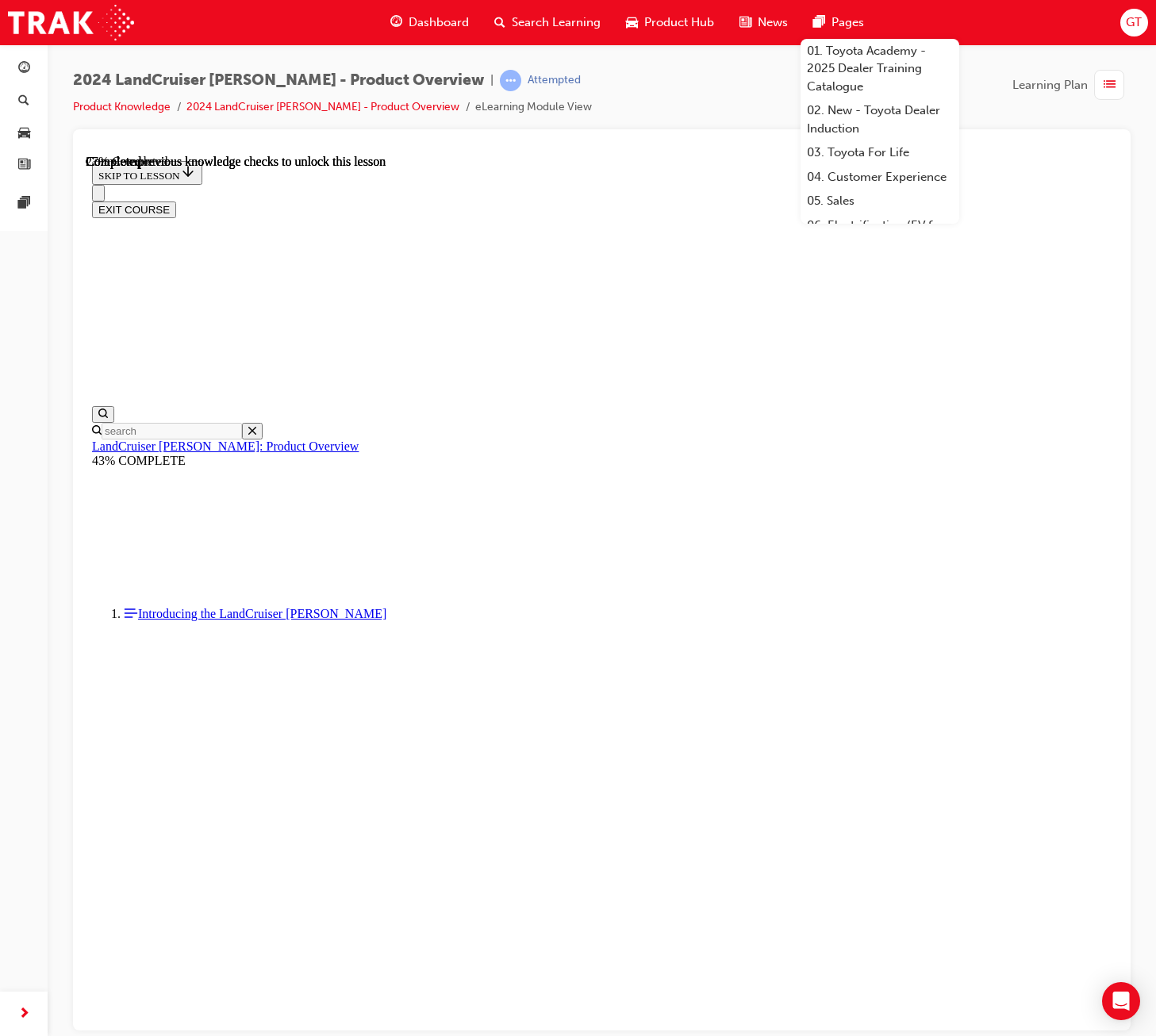
click at [920, 556] on div "2024 LandCruiser [PERSON_NAME] - Product Overview | Attempted Product Knowledge…" at bounding box center [602, 520] width 1109 height 952
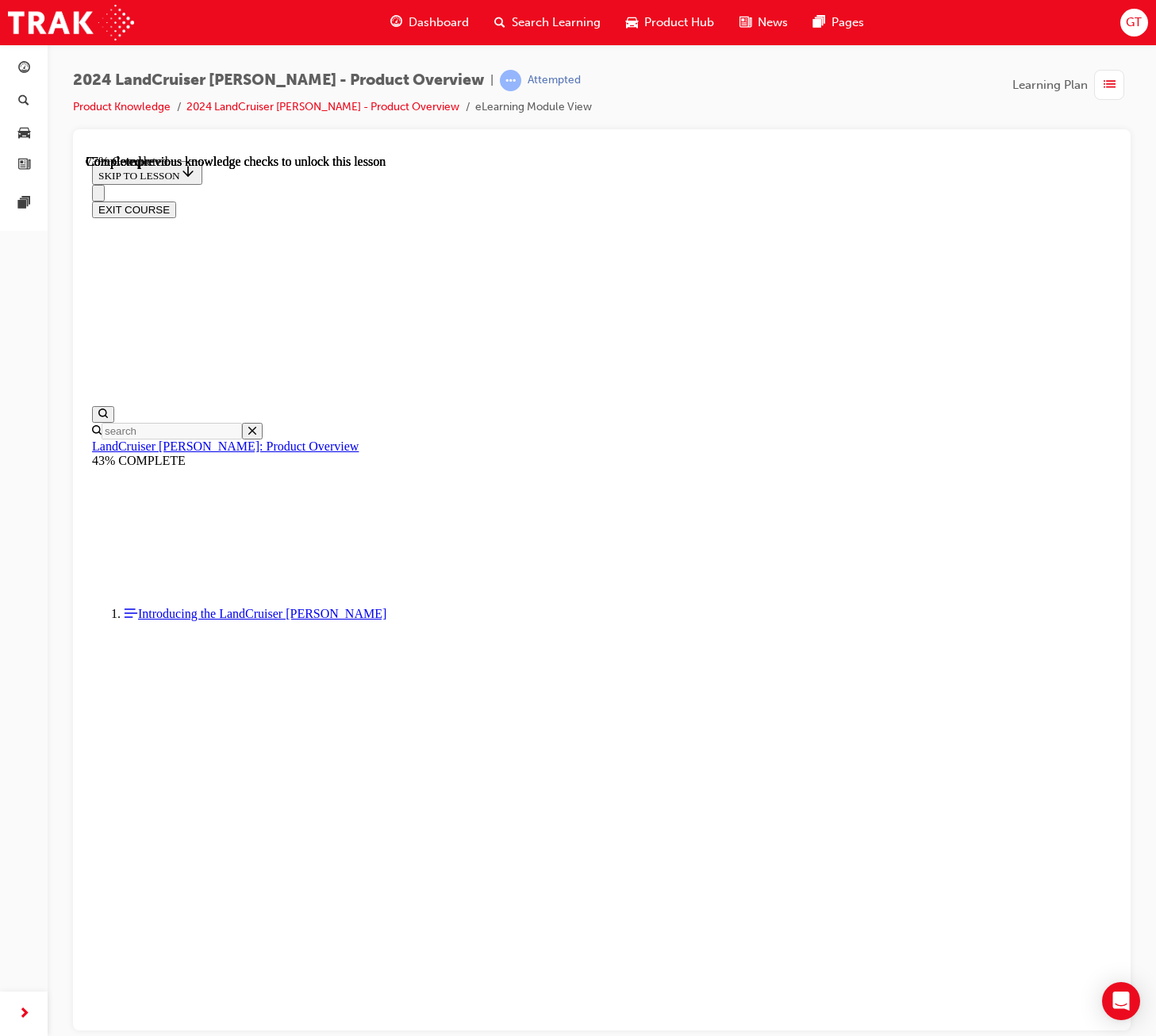
scroll to position [4746, 0]
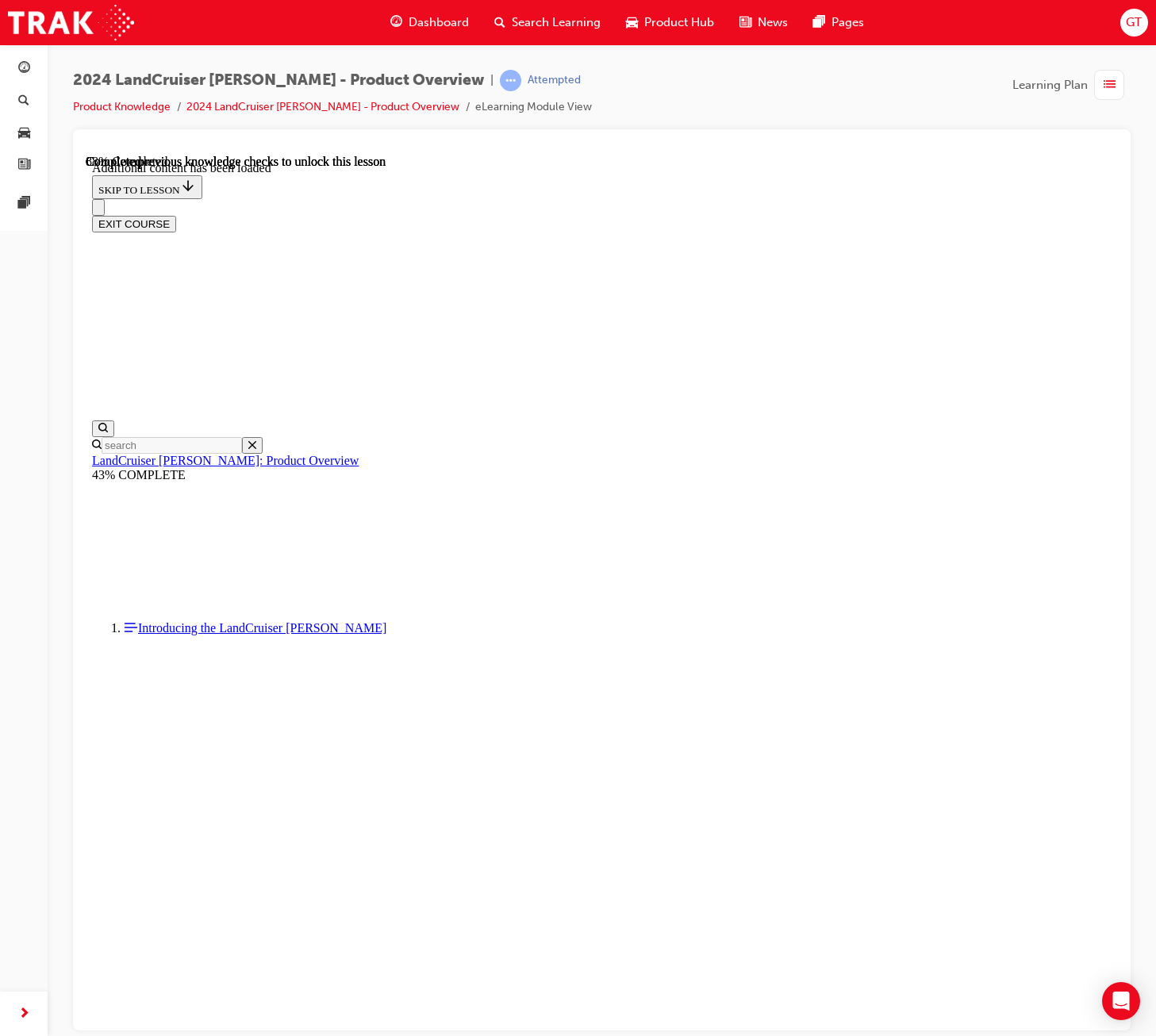
scroll to position [5290, 0]
checkbox input "true"
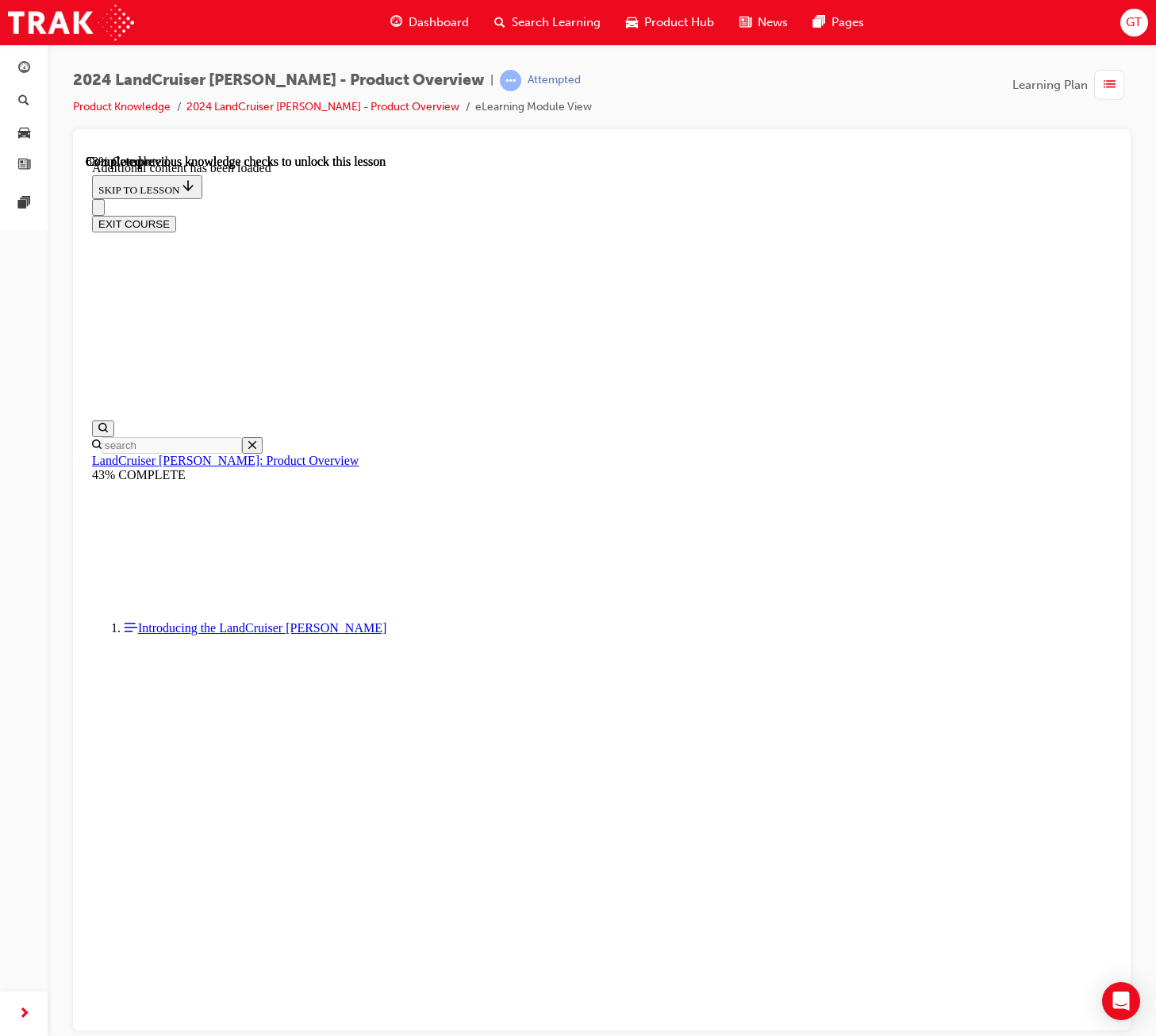
checkbox input "true"
checkbox input "false"
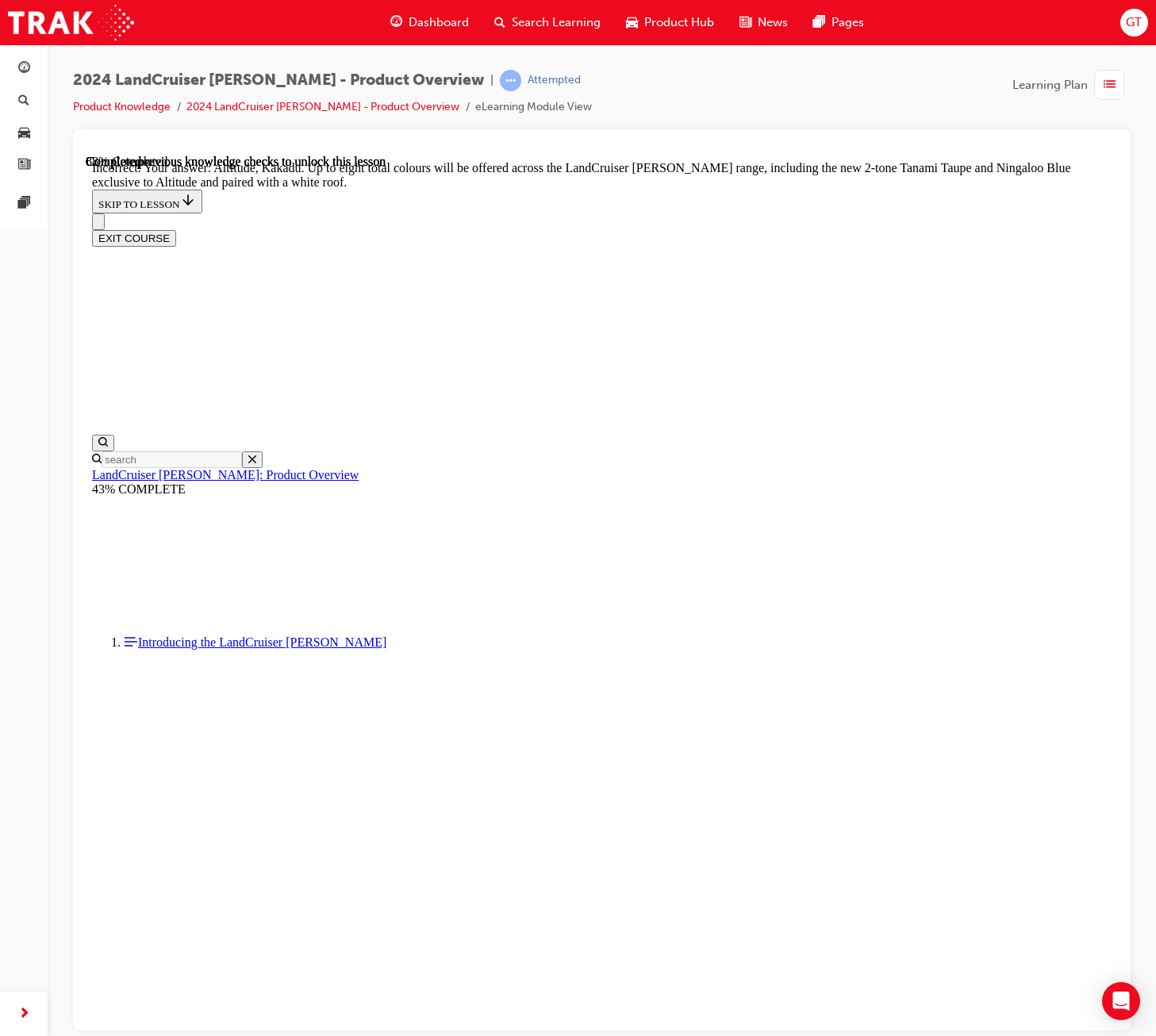
scroll to position [5484, 0]
drag, startPoint x: 693, startPoint y: 867, endPoint x: 630, endPoint y: 705, distance: 173.8
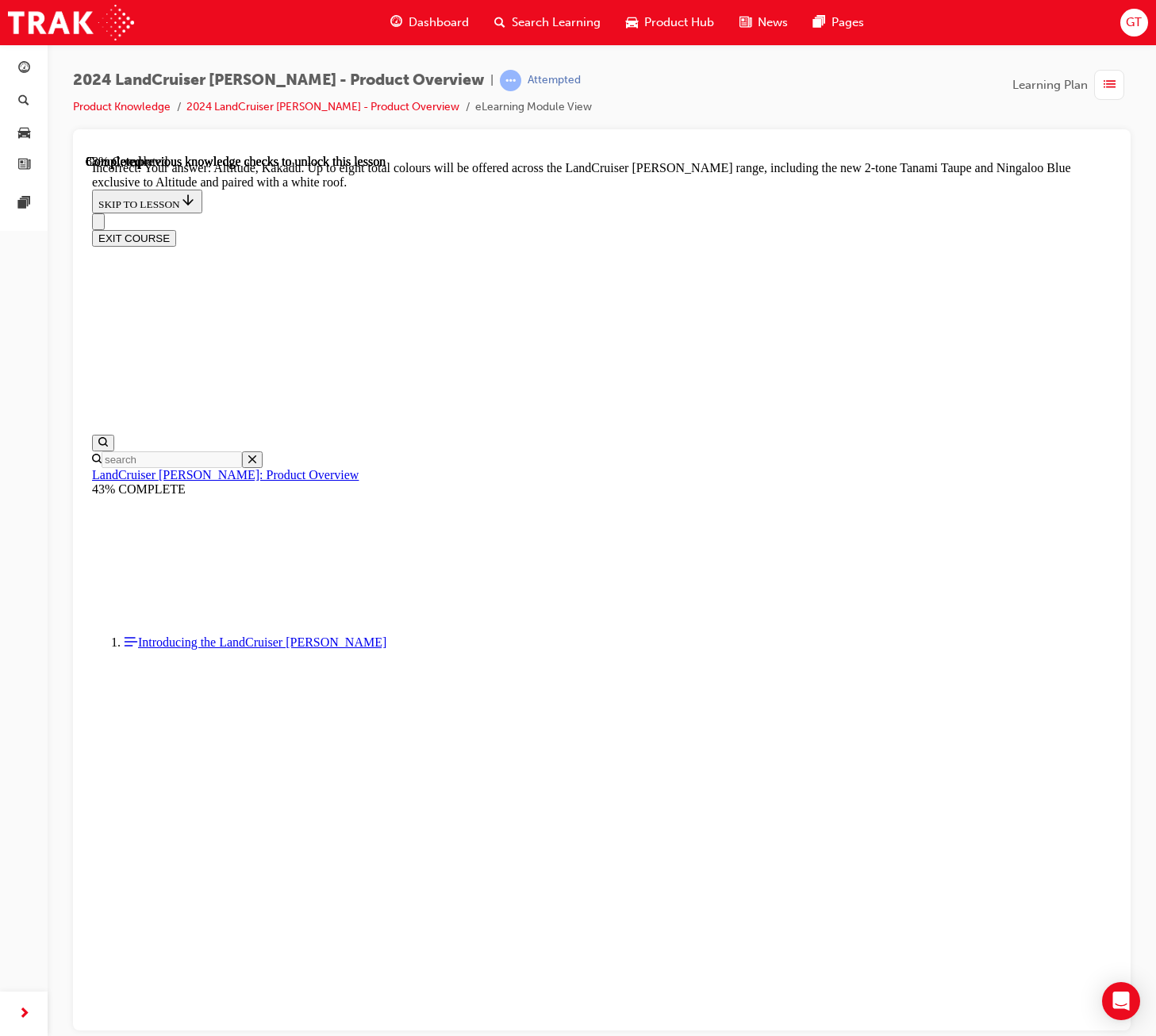
checkbox input "false"
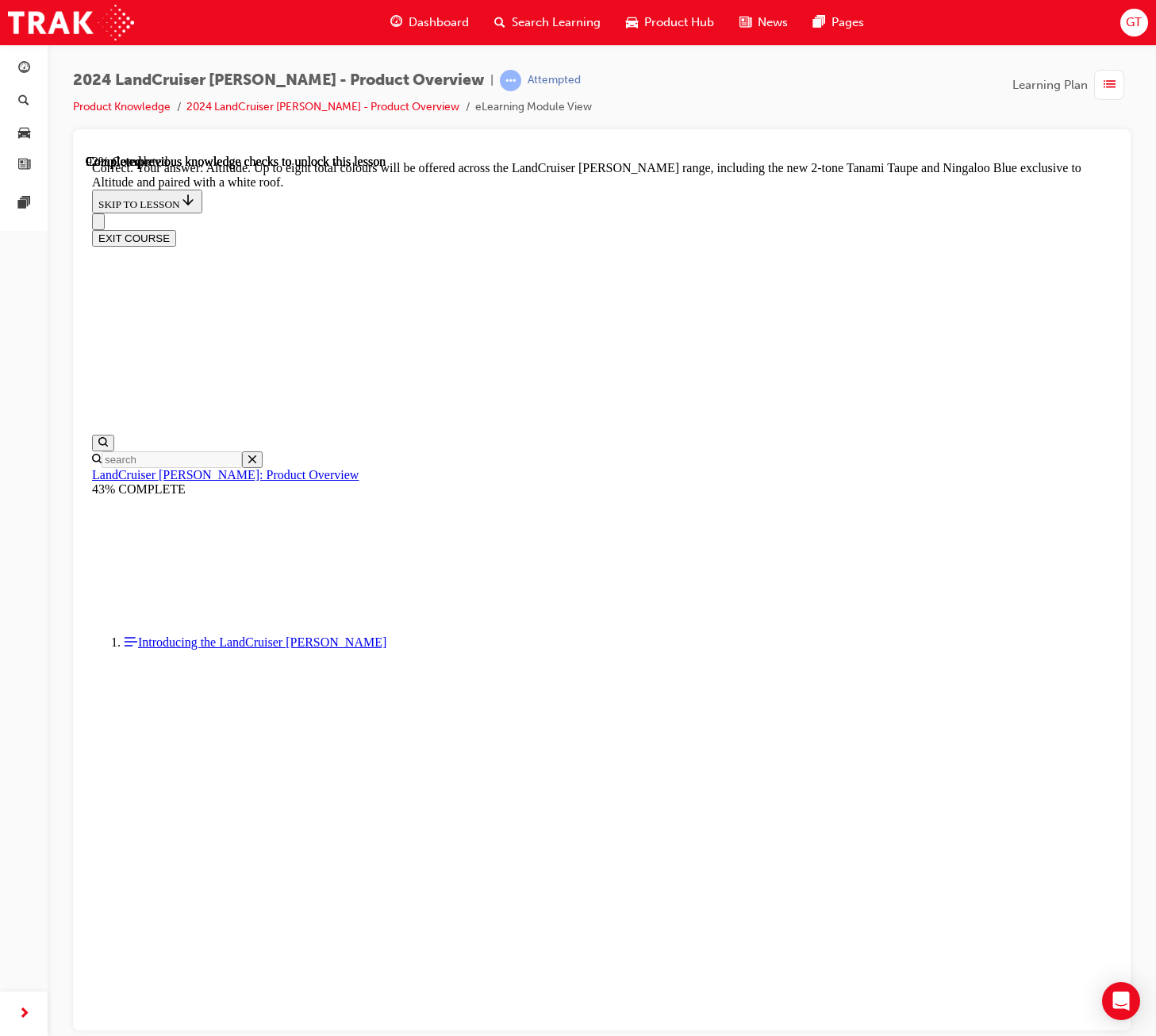
checkbox input "false"
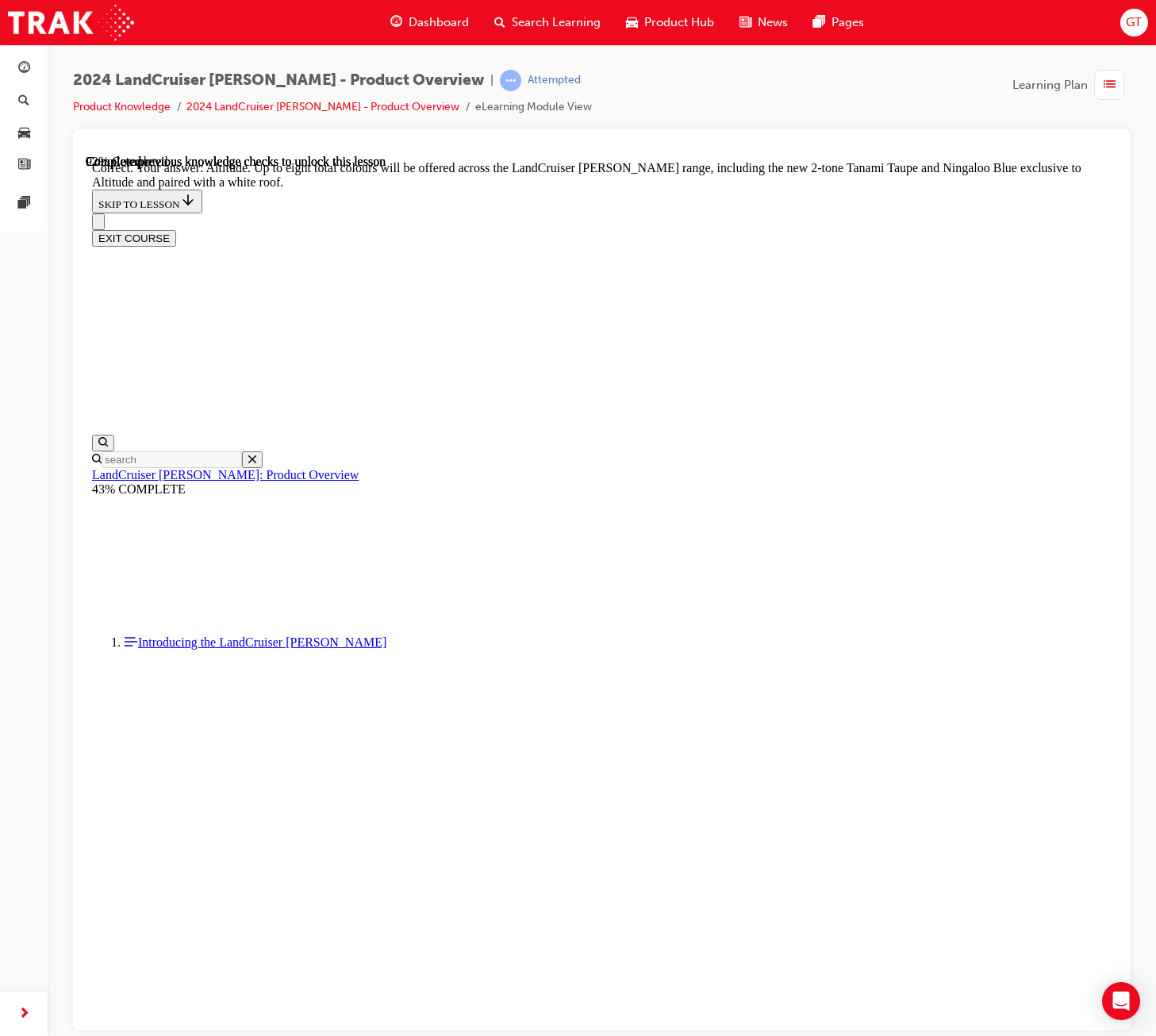
checkbox input "true"
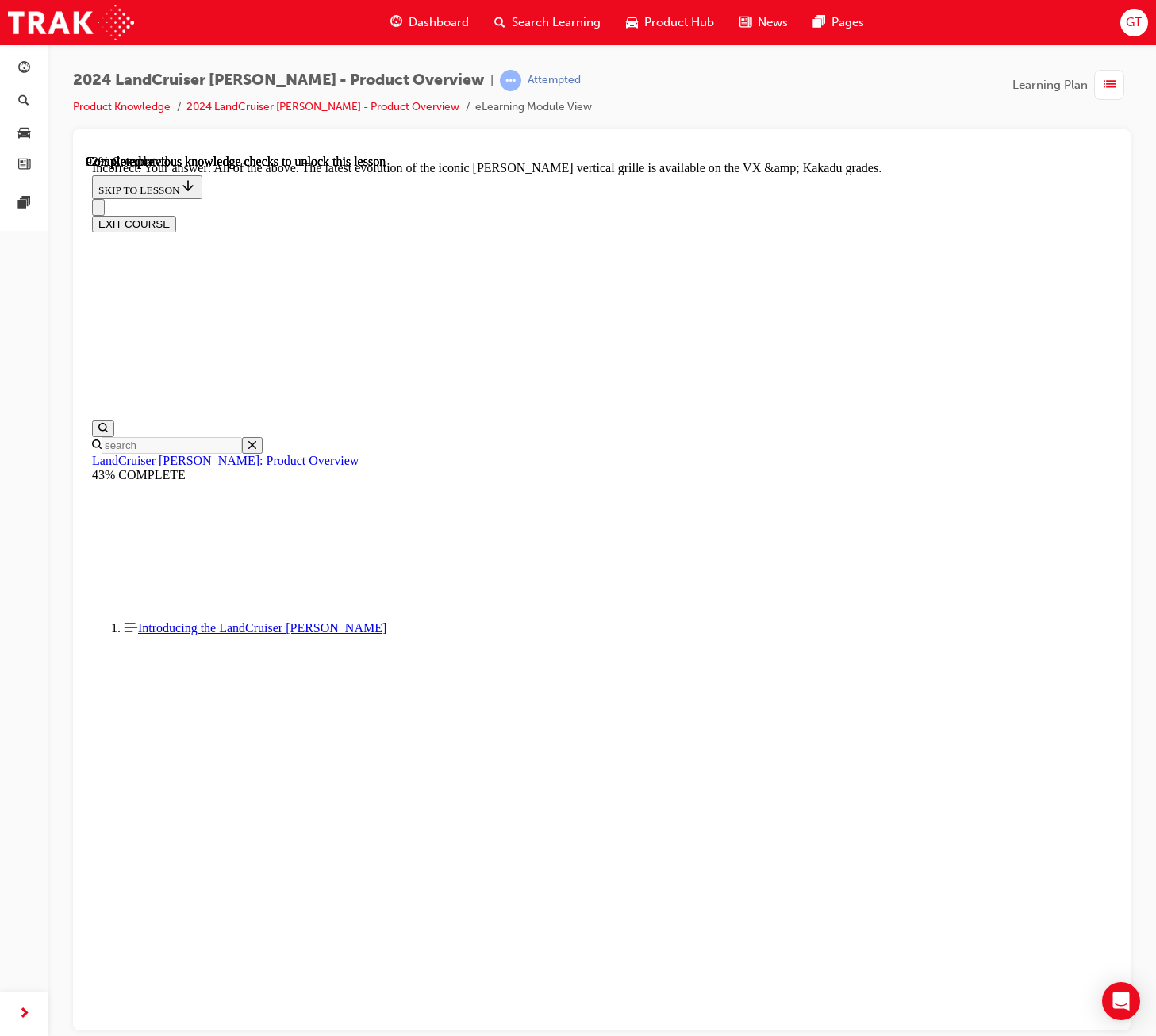
scroll to position [6291, 0]
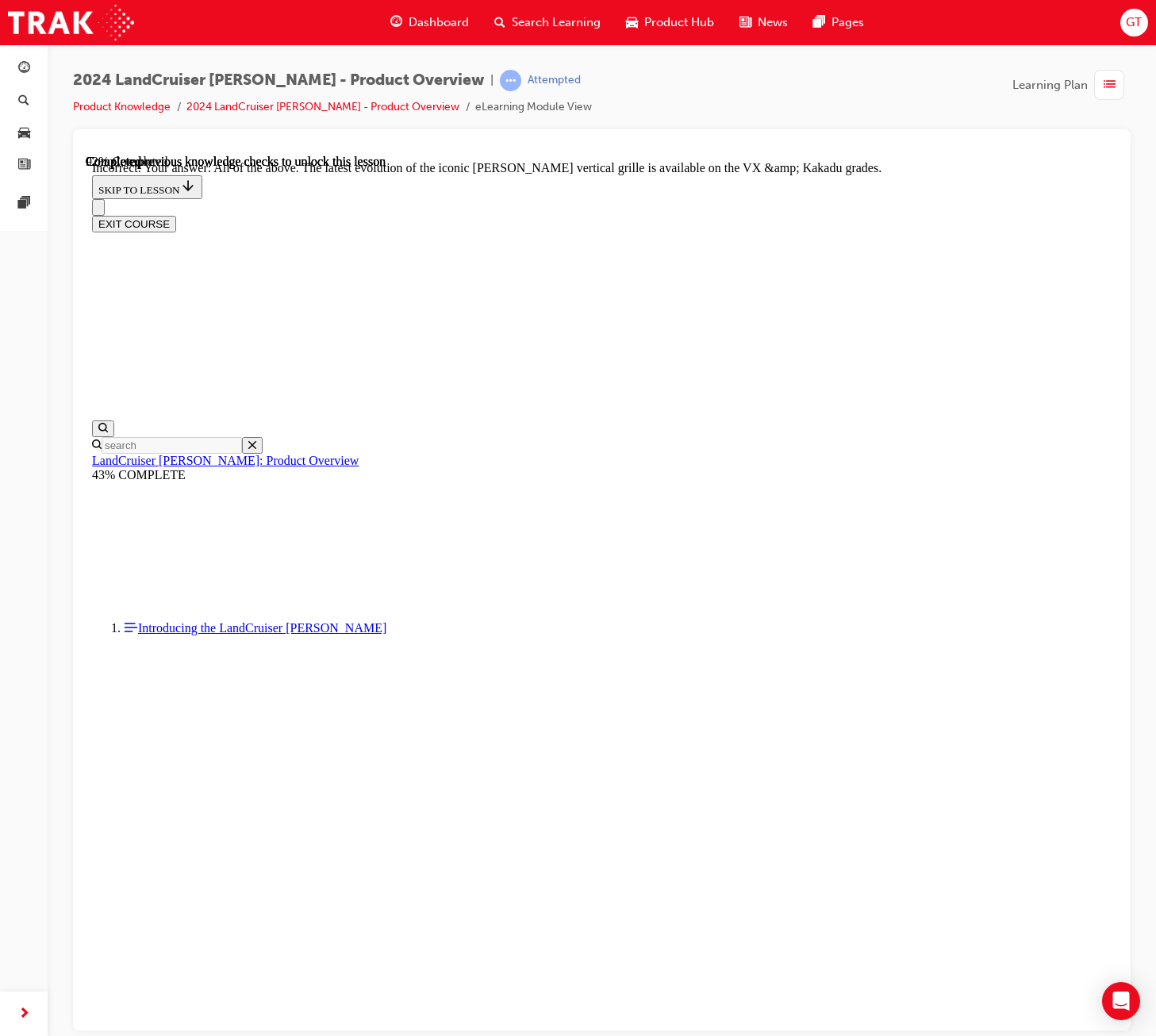
checkbox input "true"
drag, startPoint x: 596, startPoint y: 705, endPoint x: 654, endPoint y: 791, distance: 103.7
checkbox input "true"
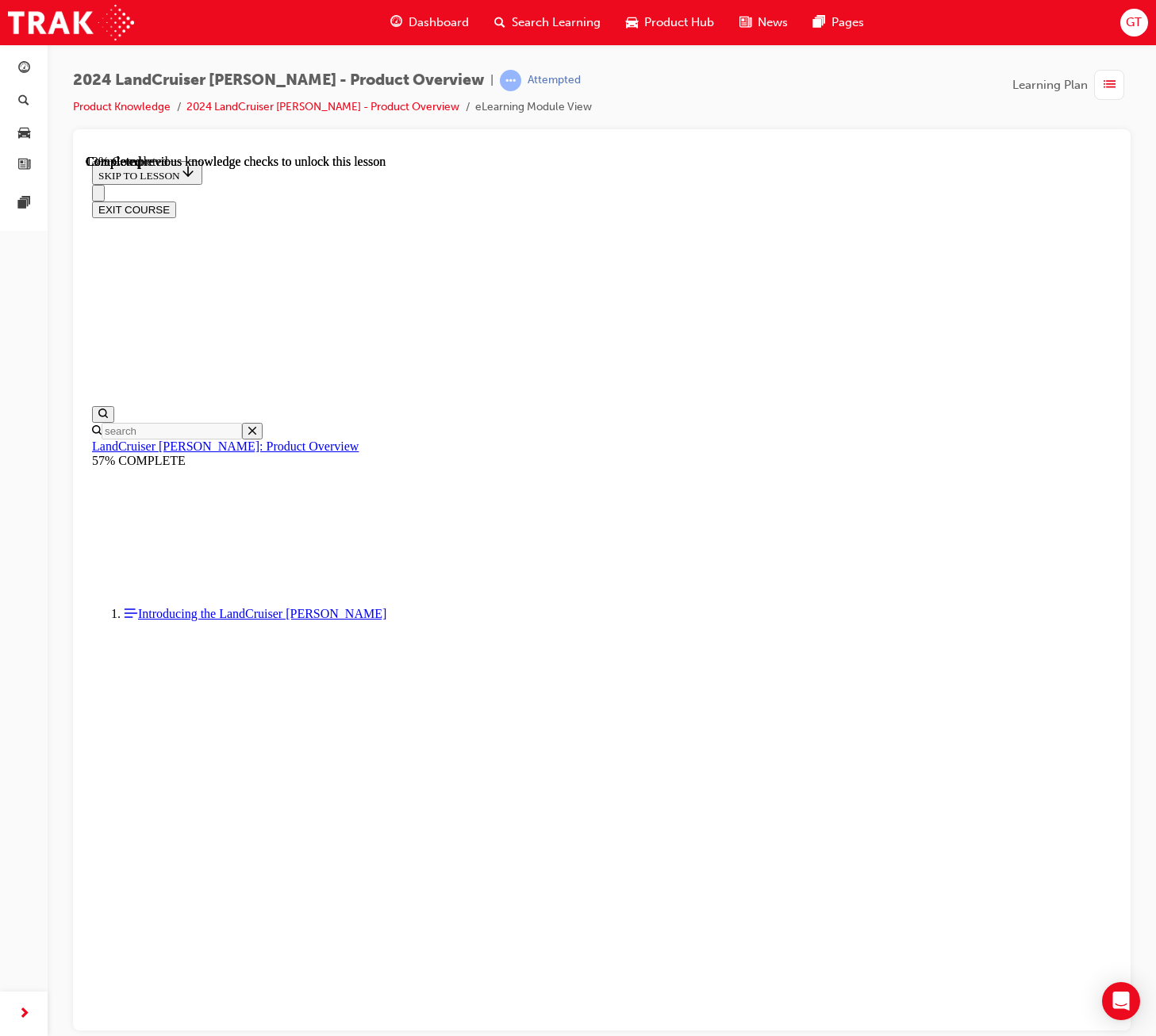
scroll to position [160, 0]
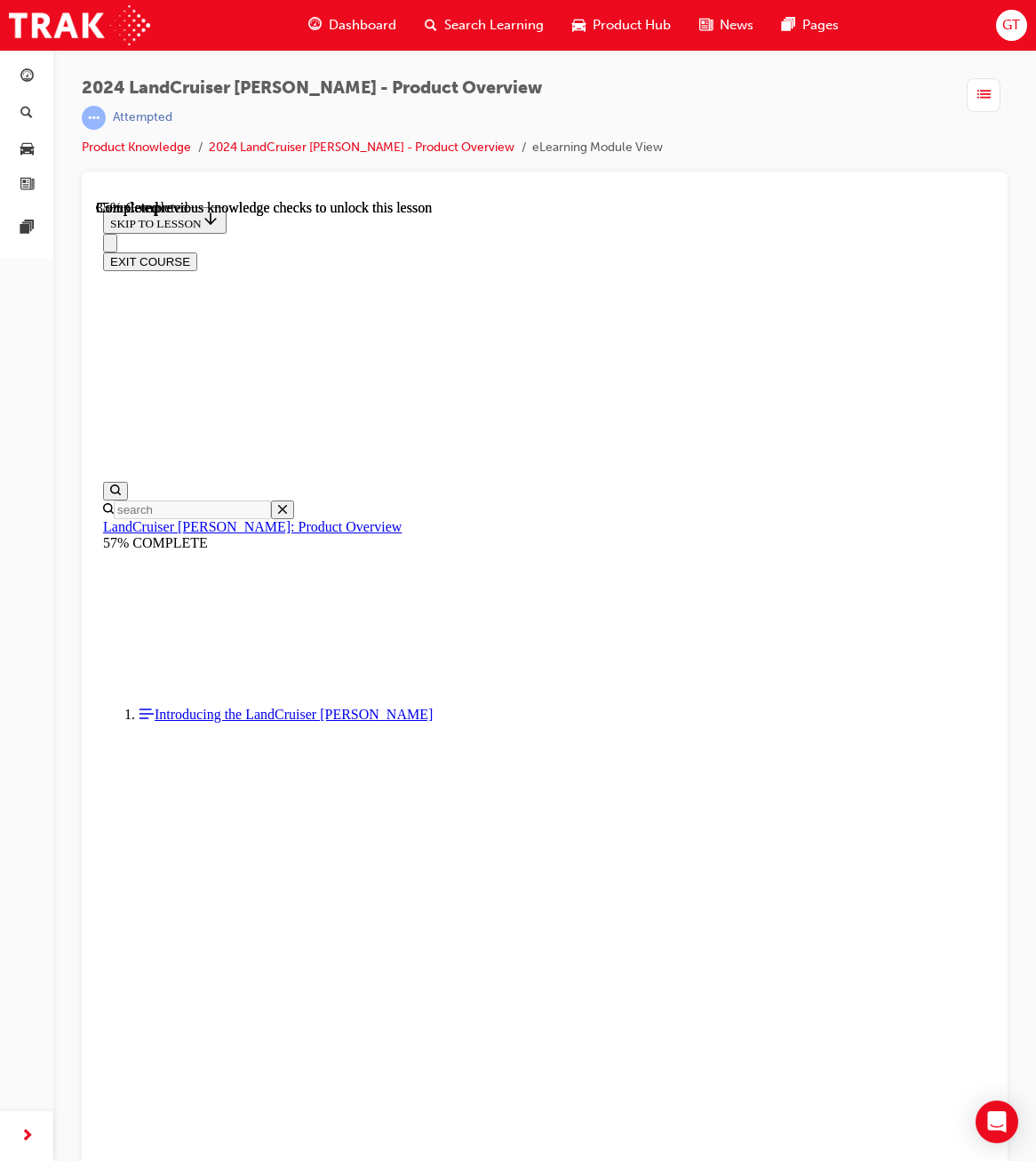
scroll to position [755, 0]
click at [117, 234] on button "Close navigation menu" at bounding box center [110, 243] width 15 height 18
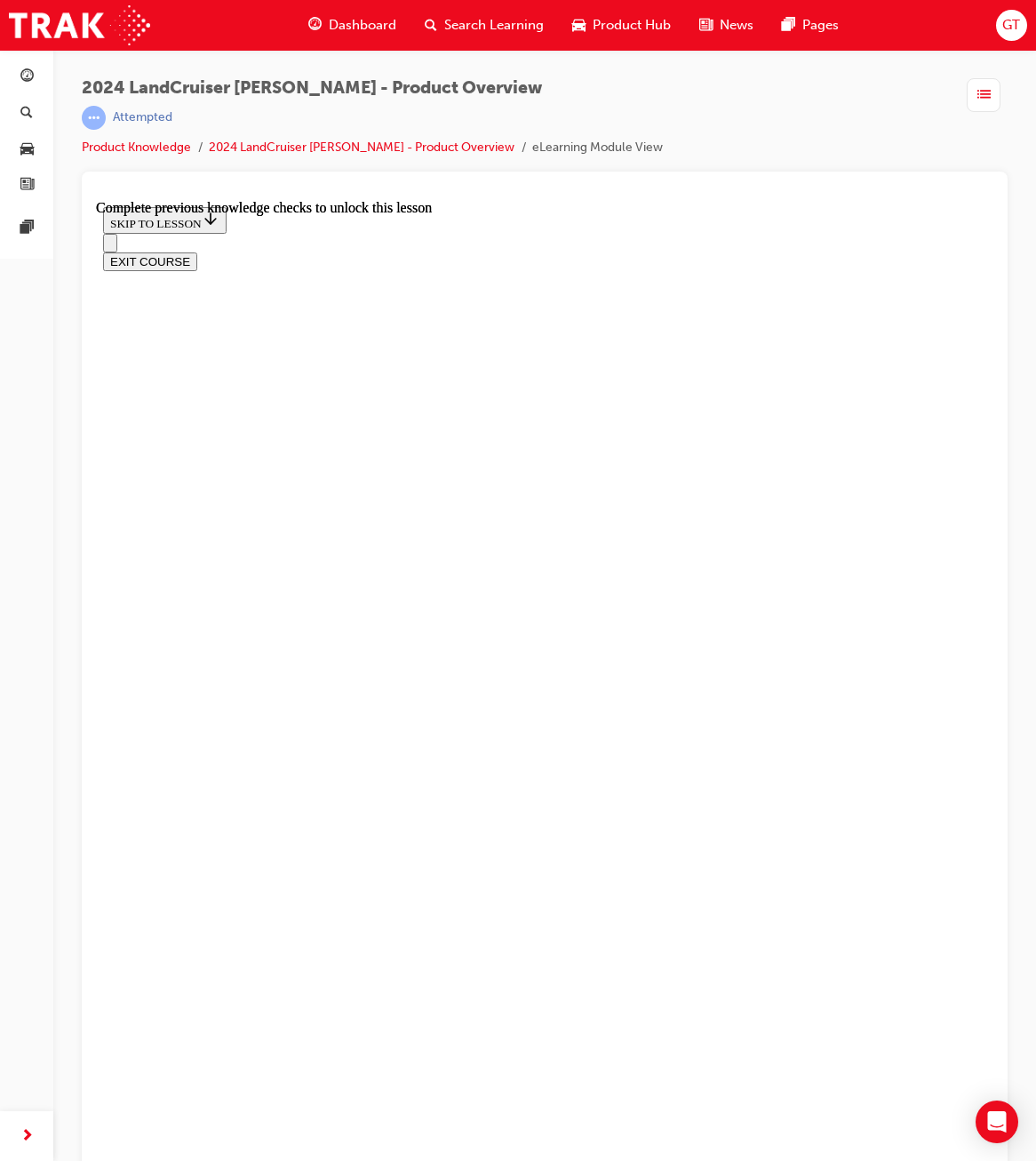
scroll to position [802, 0]
drag, startPoint x: 918, startPoint y: 782, endPoint x: 915, endPoint y: 770, distance: 12.4
